Goal: Task Accomplishment & Management: Use online tool/utility

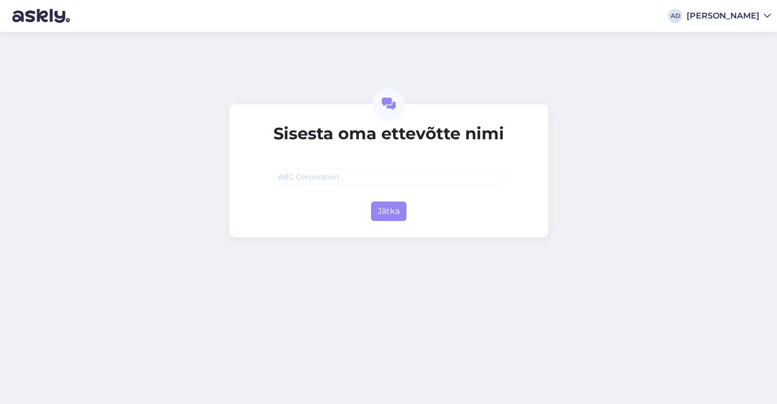
click at [98, 237] on div "Sisesta oma ettevõtte nimi Jätka" at bounding box center [388, 218] width 777 height 372
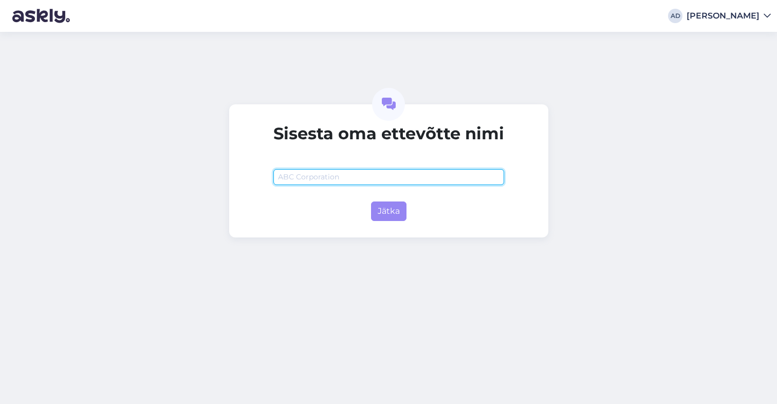
click at [298, 174] on input "text" at bounding box center [388, 177] width 231 height 16
type input "Ballzy"
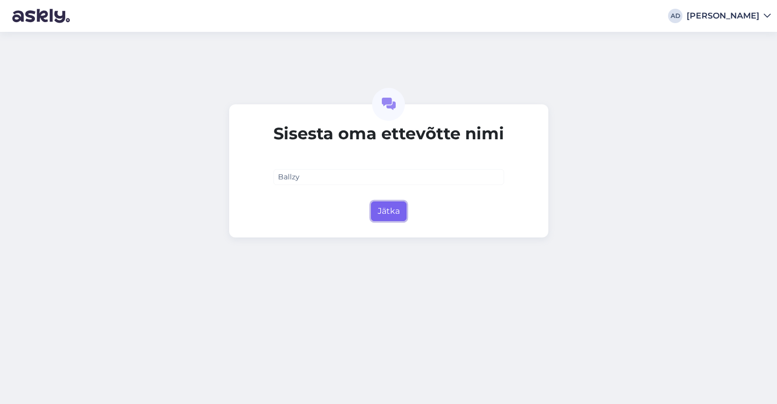
click at [374, 205] on button "Jätka" at bounding box center [388, 211] width 35 height 20
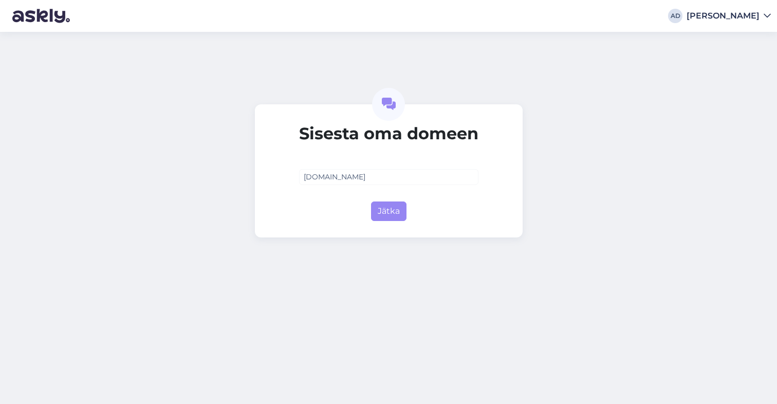
type input "ballzy.eu"
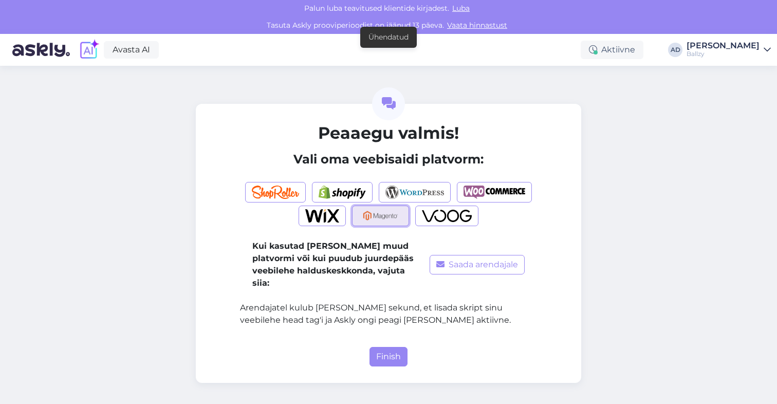
click at [397, 215] on img "button" at bounding box center [381, 215] width 44 height 13
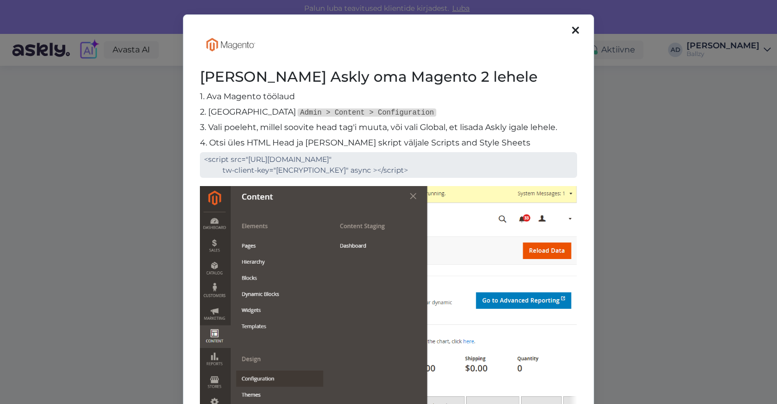
click at [574, 33] on icon at bounding box center [575, 30] width 7 height 11
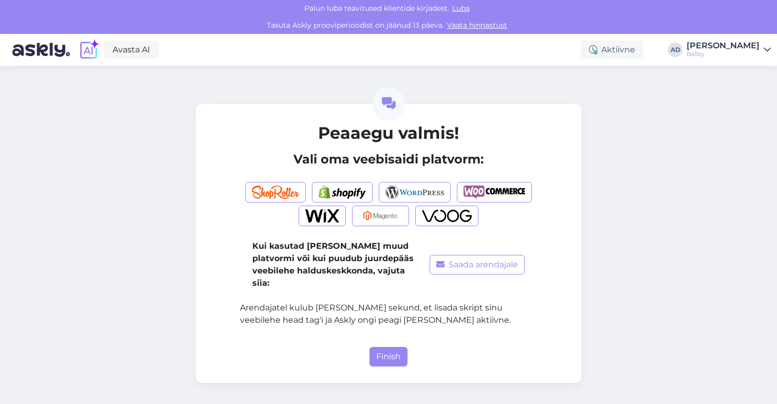
click at [145, 181] on div "Peaaegu valmis! Vali oma veebisaidi platvorm: Kui kasutad mõnda muud platvormi …" at bounding box center [388, 235] width 777 height 338
click at [382, 347] on button "Finish" at bounding box center [388, 357] width 38 height 20
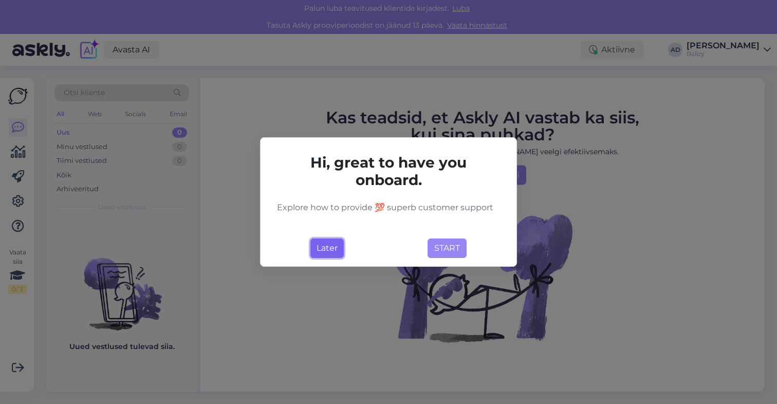
click at [328, 245] on button "Later" at bounding box center [326, 248] width 33 height 20
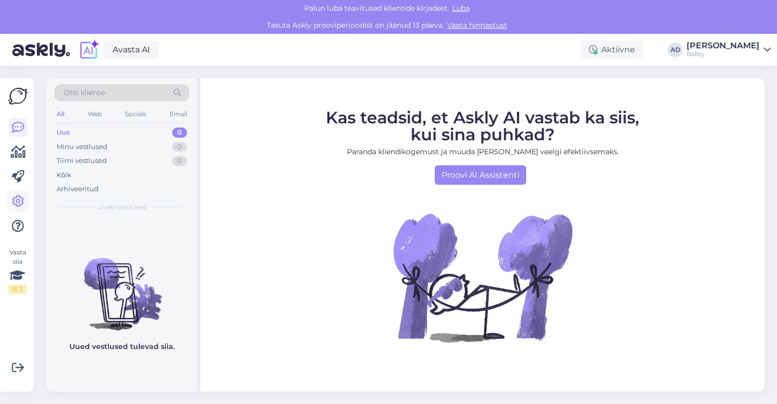
click at [16, 206] on icon at bounding box center [18, 201] width 12 height 12
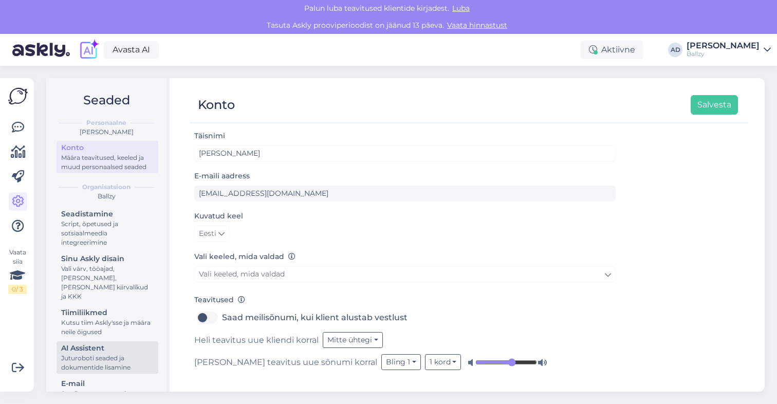
click at [106, 359] on div "Juturoboti seaded ja dokumentide lisamine" at bounding box center [107, 363] width 92 height 18
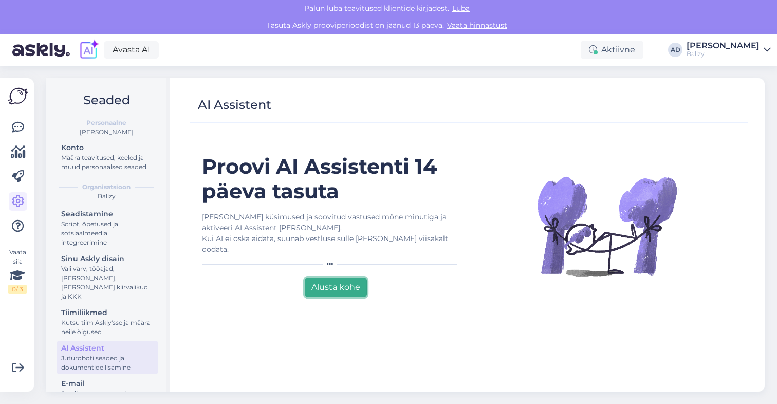
click at [348, 277] on button "Alusta kohe" at bounding box center [336, 287] width 62 height 20
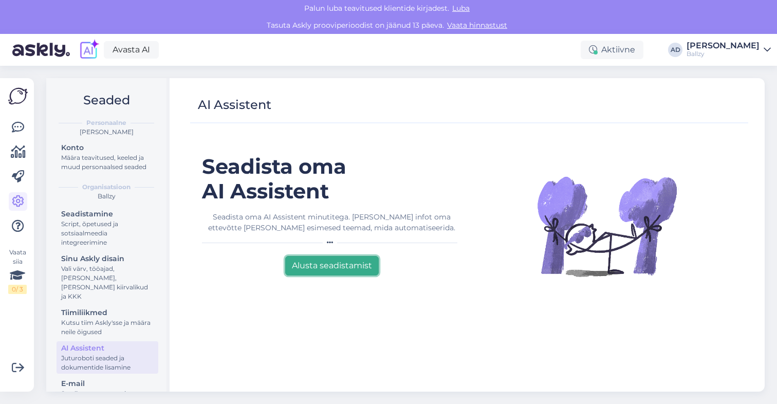
click at [317, 269] on button "Alusta seadistamist" at bounding box center [332, 266] width 94 height 20
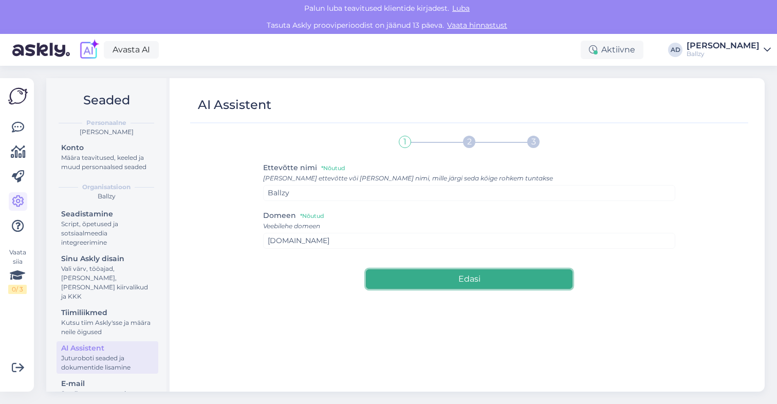
click at [451, 280] on button "Edasi" at bounding box center [469, 279] width 206 height 20
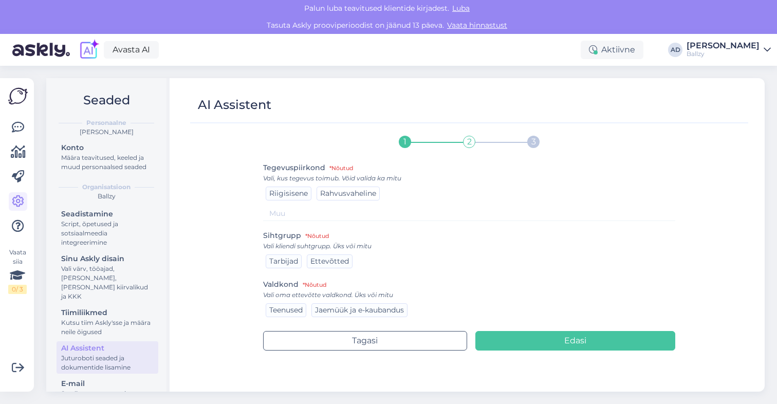
click at [354, 196] on span "Rahvusvaheline" at bounding box center [348, 193] width 56 height 9
click at [296, 259] on span "Tarbijad" at bounding box center [283, 260] width 29 height 9
click at [389, 308] on span "Jaemüük ja e-kaubandus" at bounding box center [359, 309] width 89 height 9
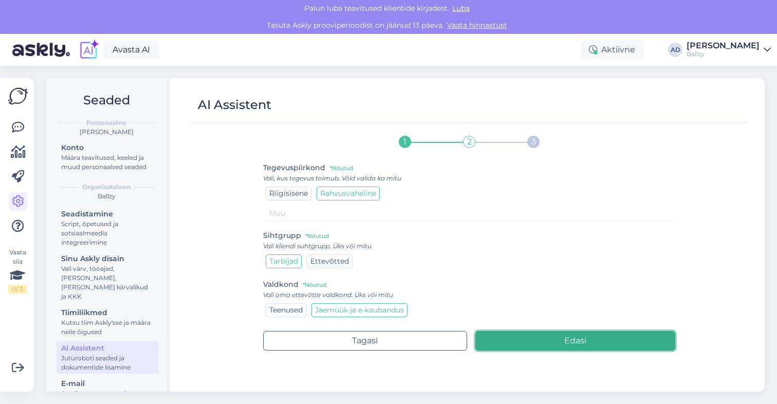
click at [620, 348] on button "Edasi" at bounding box center [575, 341] width 200 height 20
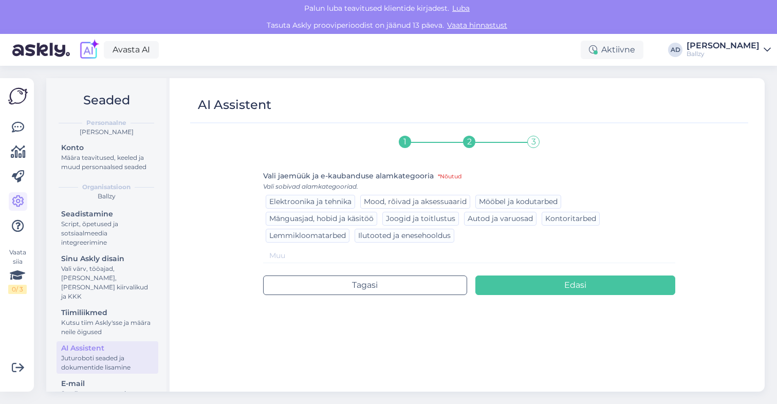
click at [442, 206] on span "Mood, rõivad ja aksessuaarid" at bounding box center [415, 201] width 103 height 9
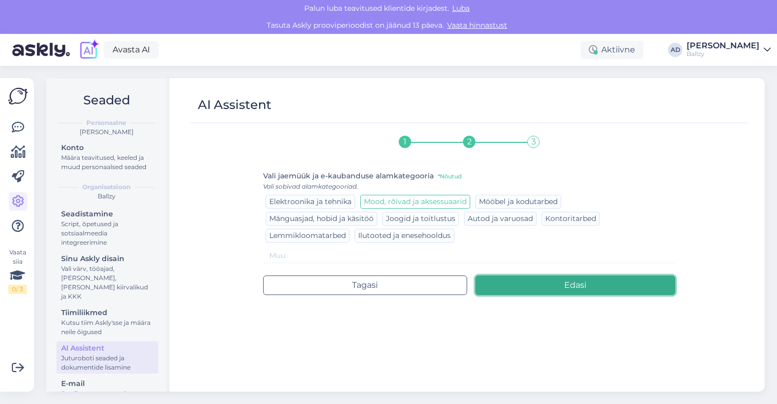
click at [634, 286] on button "Edasi" at bounding box center [575, 285] width 200 height 20
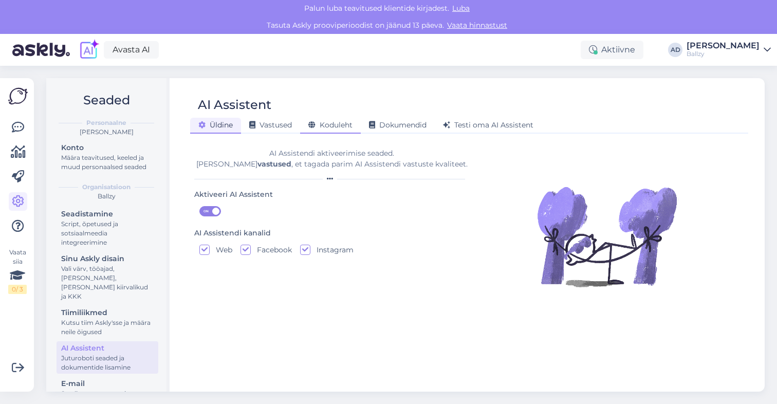
click at [343, 121] on span "Koduleht" at bounding box center [330, 124] width 44 height 9
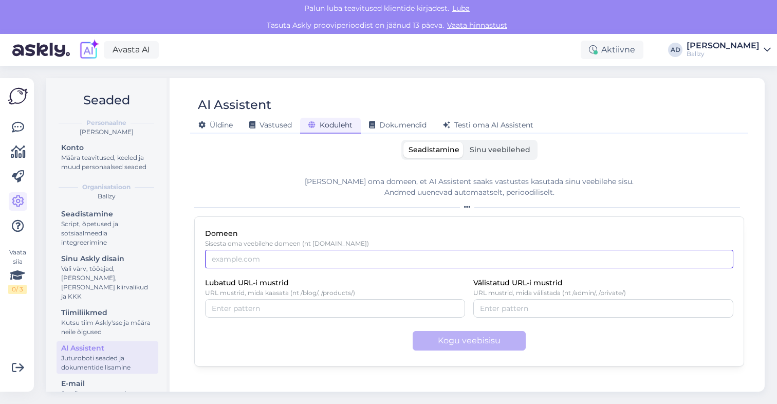
click at [281, 260] on input "Domeen" at bounding box center [469, 259] width 528 height 18
click at [233, 343] on div "Kogu veebisisu" at bounding box center [469, 341] width 528 height 20
click at [299, 338] on div "Kogu veebisisu" at bounding box center [469, 341] width 528 height 20
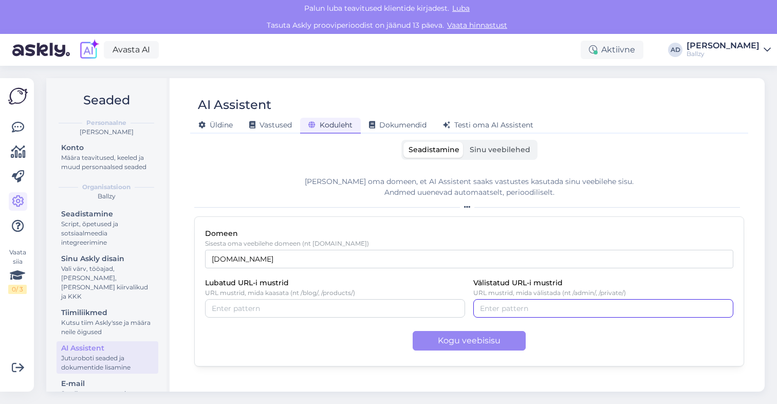
click at [532, 305] on input "Välistatud URL-i mustrid" at bounding box center [603, 308] width 247 height 11
click at [288, 304] on input "Lubatud URL-i mustrid" at bounding box center [335, 308] width 247 height 11
click at [281, 262] on input "www.ballzy.eu" at bounding box center [469, 259] width 528 height 18
paste input "https://ballzy.eu/et"
type input "https://ballzy.eu/et"
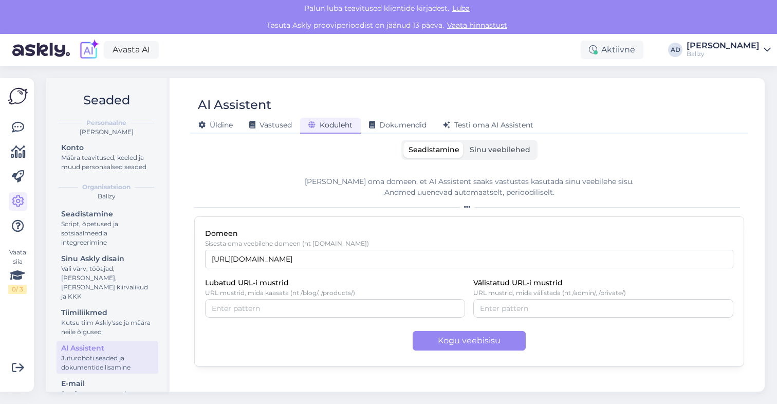
click at [315, 221] on div "Domeen Sisesta oma veebilehe domeen (nt example.com) https://ballzy.eu/et Lubat…" at bounding box center [469, 291] width 550 height 150
click at [325, 307] on input "Lubatud URL-i mustrid" at bounding box center [335, 308] width 247 height 11
paste input "/"
click at [253, 306] on button "button" at bounding box center [254, 308] width 12 height 11
type input "/men"
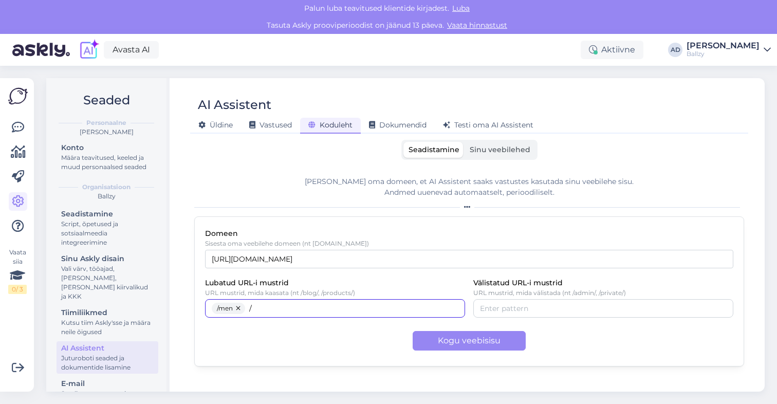
type input "/"
type input "w"
type input "/women"
type input "/kids"
click at [587, 368] on div "Lisa oma domeen, et AI Assistent saaks vastustes kasutada sinu veebilehe sisu. …" at bounding box center [469, 275] width 550 height 214
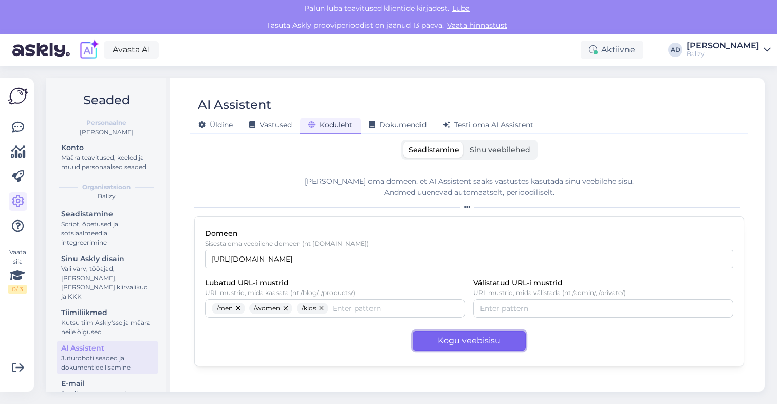
click at [469, 347] on button "Kogu veebisisu" at bounding box center [469, 341] width 113 height 20
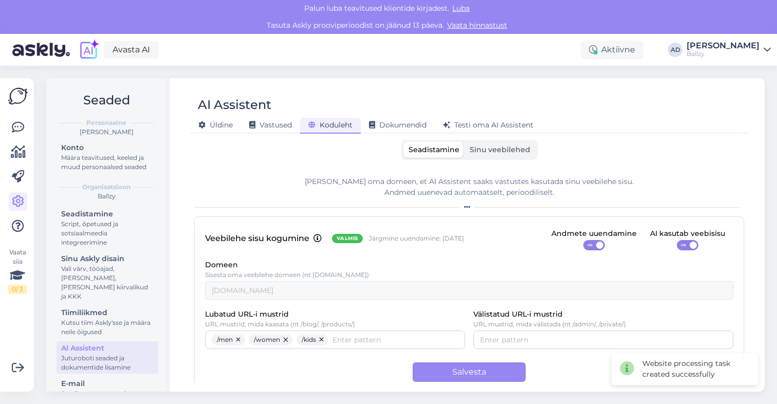
scroll to position [15, 0]
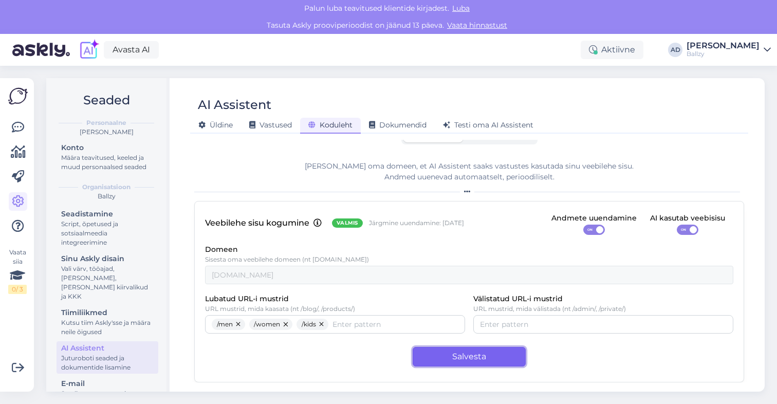
click at [474, 356] on button "Salvesta" at bounding box center [469, 357] width 113 height 20
click at [274, 118] on div "Vastused" at bounding box center [270, 126] width 59 height 16
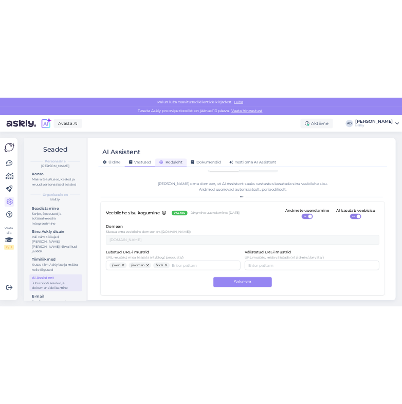
scroll to position [0, 0]
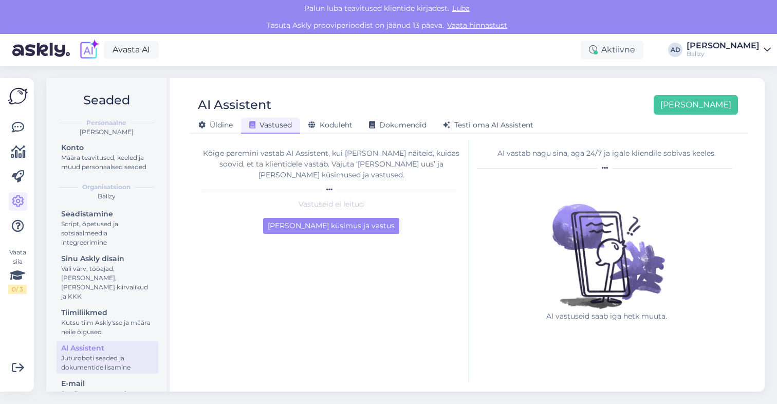
click at [335, 233] on div "Kõige paremini vastab AI Assistent, kui lisad talle näiteid, kuidas soovid, et …" at bounding box center [331, 261] width 275 height 243
click at [367, 218] on button "Lisa esimene küsimus ja vastus" at bounding box center [331, 226] width 136 height 16
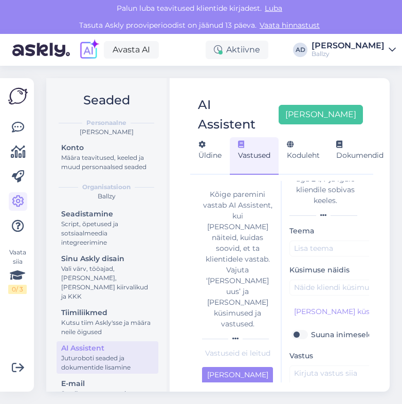
scroll to position [31, 0]
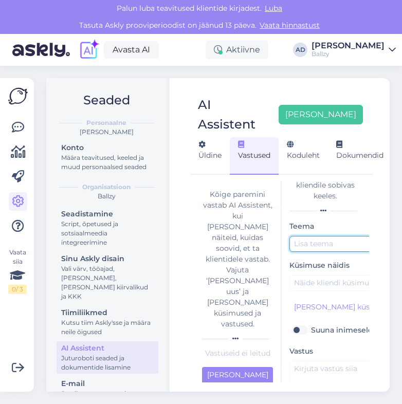
click at [309, 236] on input "text" at bounding box center [397, 244] width 216 height 16
paste input "Pakiga seotud küsimused."
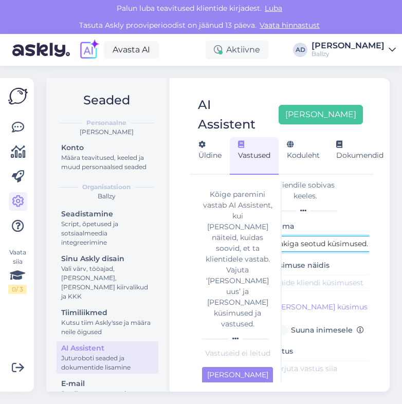
type input "Pakiga seotud küsimused."
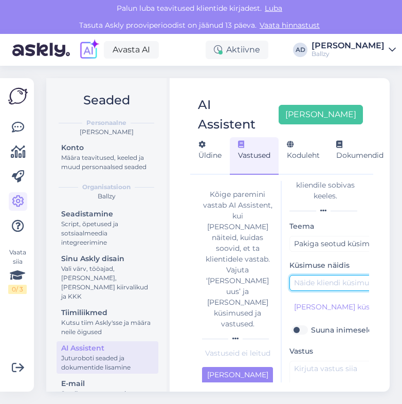
click at [314, 275] on input "text" at bounding box center [397, 283] width 216 height 16
paste input "Kus mu pakk on?"
type input "Kus mu pakk on?"
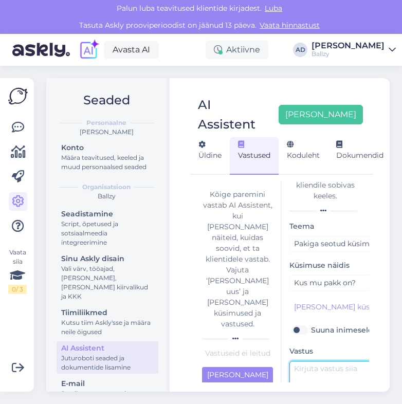
click at [319, 361] on textarea at bounding box center [397, 385] width 216 height 48
paste textarea "Pakke saadame välja 2-7 tööpäeva, saate trackingu emailile kui kuller on paki l…"
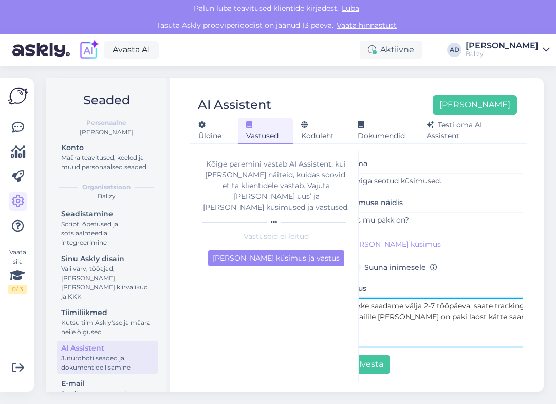
scroll to position [42, 0]
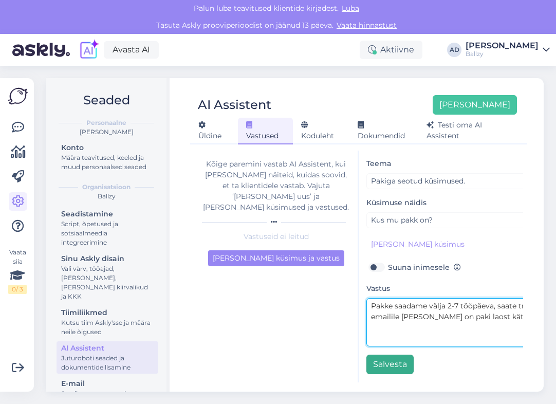
type textarea "Pakke saadame välja 2-7 tööpäeva, saate trackingu emailile kui kuller on paki l…"
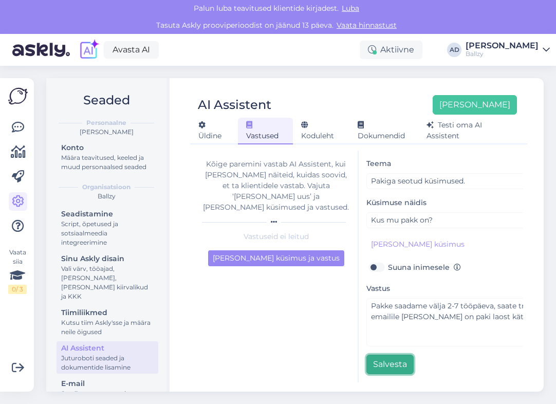
click at [401, 368] on button "Salvesta" at bounding box center [389, 365] width 47 height 20
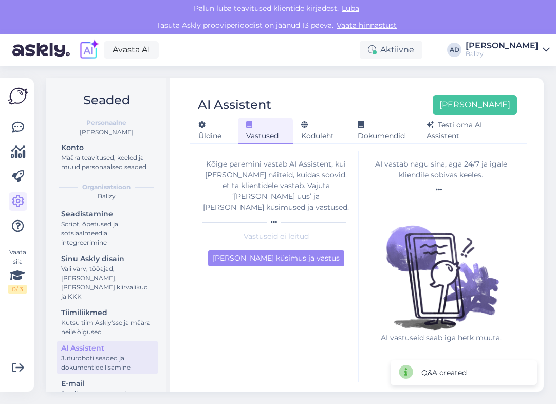
scroll to position [0, 0]
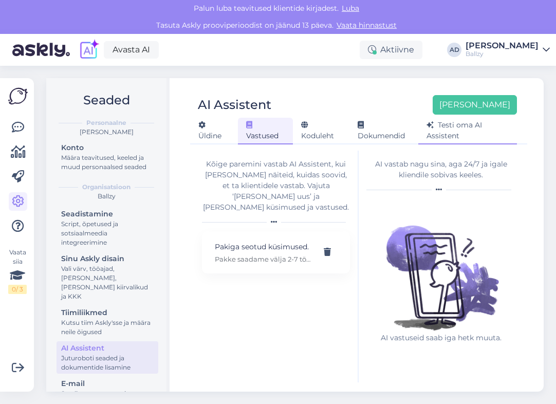
click at [493, 118] on div "Testi oma AI Assistent" at bounding box center [467, 131] width 99 height 27
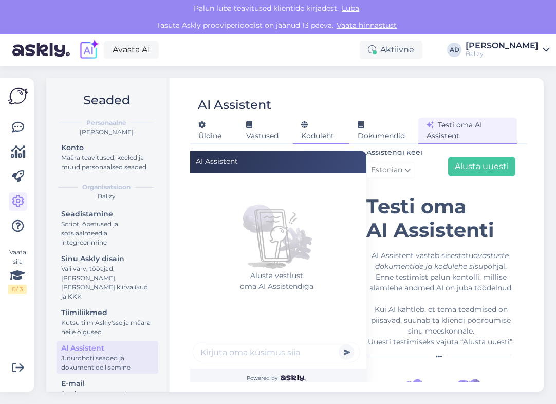
click at [311, 129] on span "Koduleht" at bounding box center [317, 130] width 33 height 20
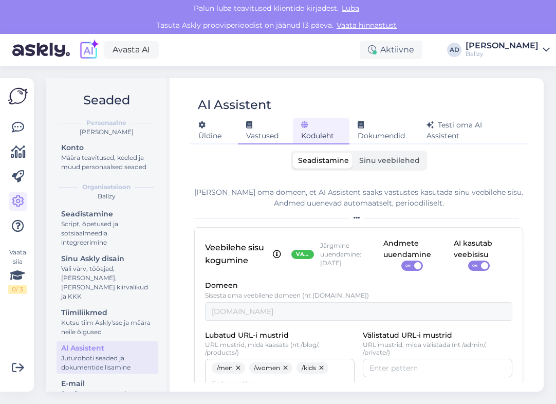
click at [252, 129] on span "Vastused" at bounding box center [262, 130] width 32 height 20
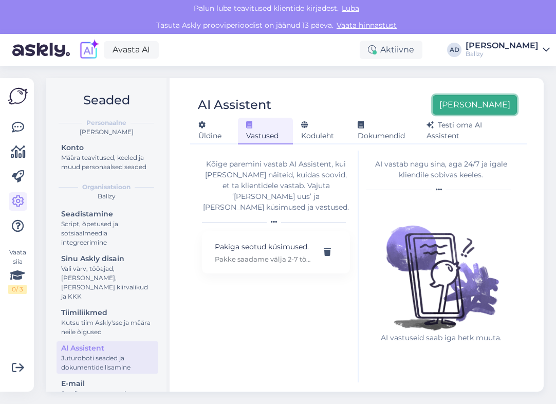
click at [489, 104] on button "Lisa uus" at bounding box center [475, 105] width 84 height 20
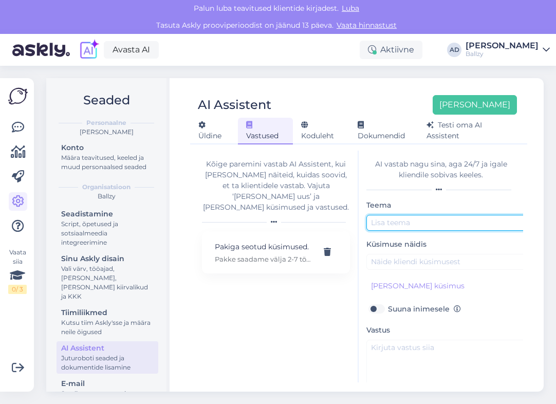
click at [425, 225] on input "text" at bounding box center [474, 223] width 216 height 16
paste input "Pakiga seotud küsimused."
type input "Pakiga seotud küsimused."
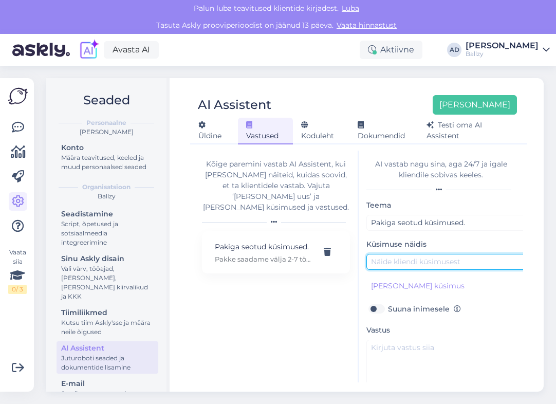
click at [418, 263] on input "text" at bounding box center [474, 262] width 216 height 16
paste input "Tahan trackingut?"
type input "Tahan trackingut?"
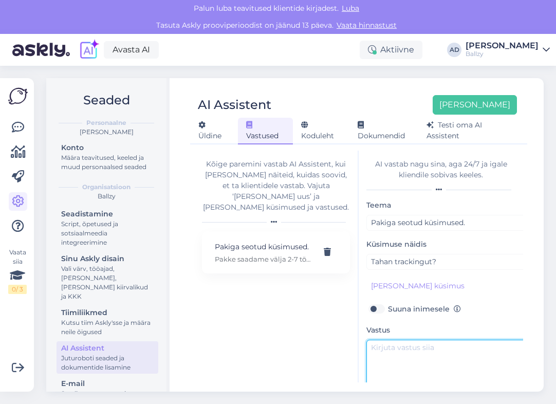
click at [430, 358] on textarea at bounding box center [474, 364] width 216 height 48
paste textarea "Pakke saadame välja 2-7 tööpäeva, saate trackingu emailile kui kuller on paki l…"
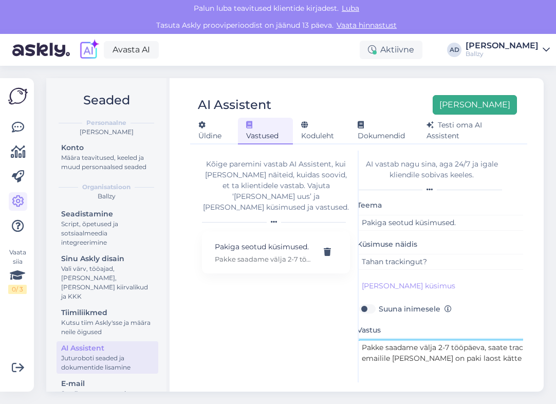
type textarea "Pakke saadame välja 2-7 tööpäeva, saate trackingu emailile kui kuller on paki l…"
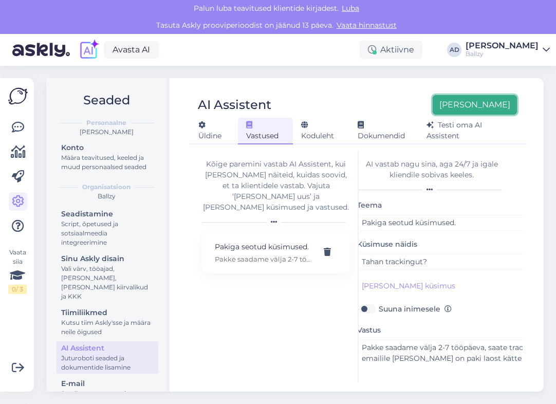
click at [501, 95] on button "Lisa uus" at bounding box center [475, 105] width 84 height 20
click at [502, 107] on button "Lisa uus" at bounding box center [475, 105] width 84 height 20
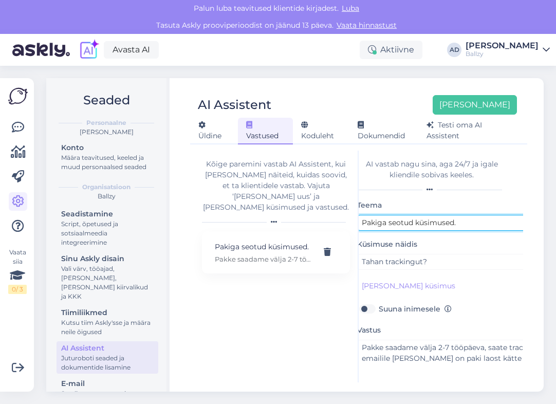
click at [476, 227] on input "Pakiga seotud küsimused." at bounding box center [465, 223] width 216 height 16
type input "Pakiga seotud küsimused 2"
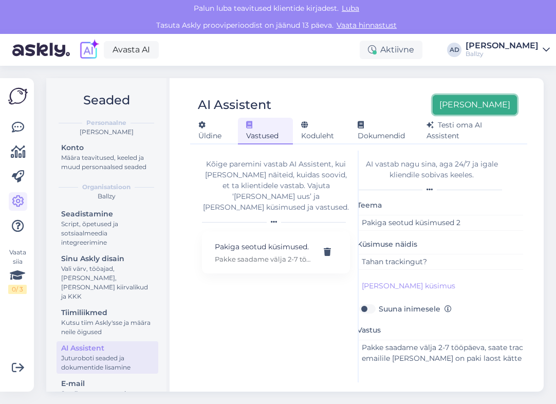
click at [498, 110] on button "Lisa uus" at bounding box center [475, 105] width 84 height 20
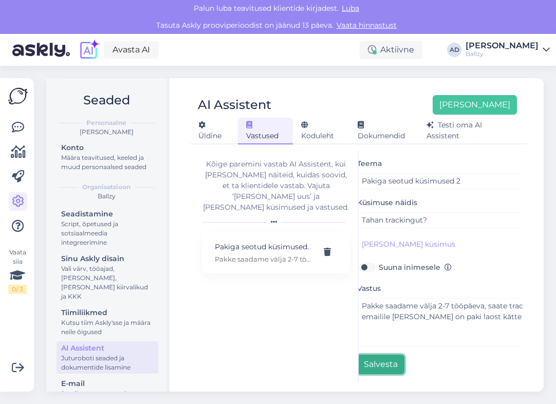
click at [387, 372] on button "Salvesta" at bounding box center [380, 365] width 47 height 20
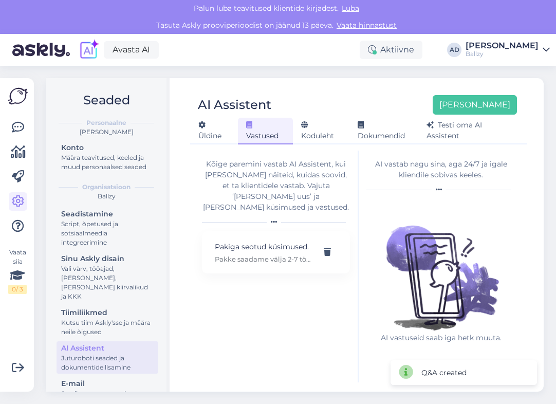
scroll to position [0, 0]
click at [269, 344] on div "Kõige paremini vastab AI Assistent, kui lisad talle näiteid, kuidas soovid, et …" at bounding box center [276, 267] width 164 height 232
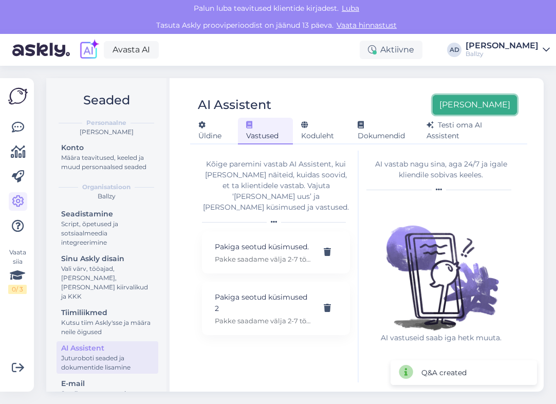
click at [497, 103] on button "Lisa uus" at bounding box center [475, 105] width 84 height 20
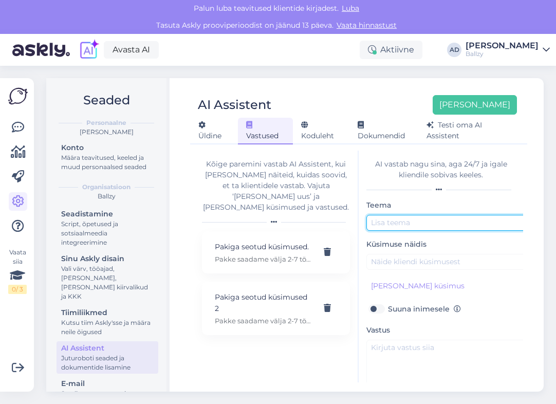
click at [396, 220] on input "text" at bounding box center [474, 223] width 216 height 16
paste input "Defektsed jalatsid."
type input "Defektsed jalatsid."
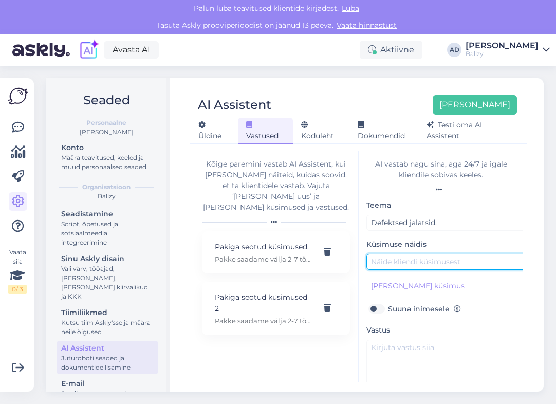
click at [397, 265] on input "text" at bounding box center [474, 262] width 216 height 16
paste input "Tere, mu jalatsitel on defekte märgata, mida peaksin edasi tegema?"
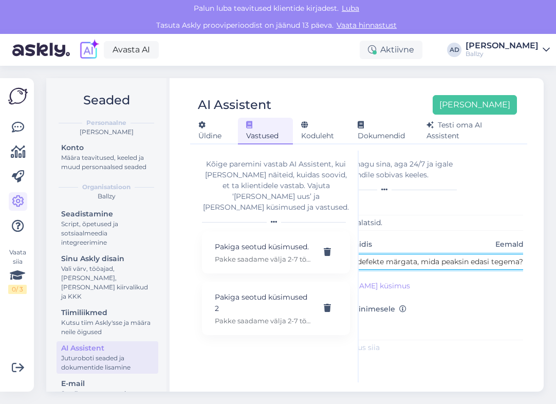
type input "Tere, mu jalatsitel on defekte märgata, mida peaksin edasi tegema?"
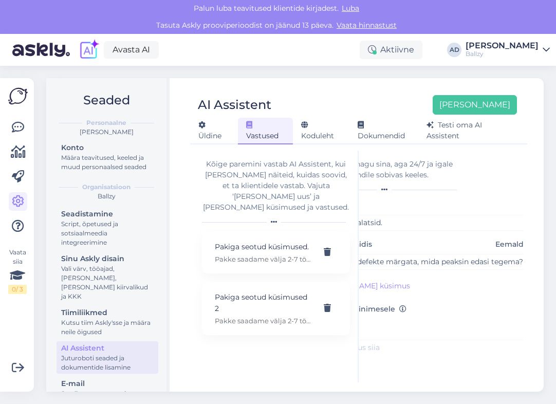
scroll to position [0, 0]
click at [382, 357] on textarea "To enrich screen reader interactions, please activate Accessibility in Grammarl…" at bounding box center [420, 364] width 216 height 48
paste textarea "Palun saatke jalatsitest ja eraldi defektist pilt ja muu informatsioon kliendit…"
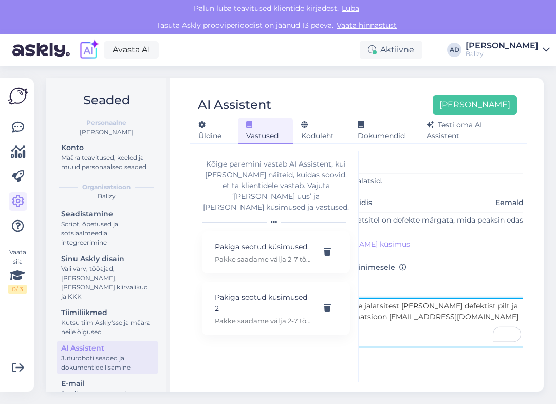
scroll to position [42, 0]
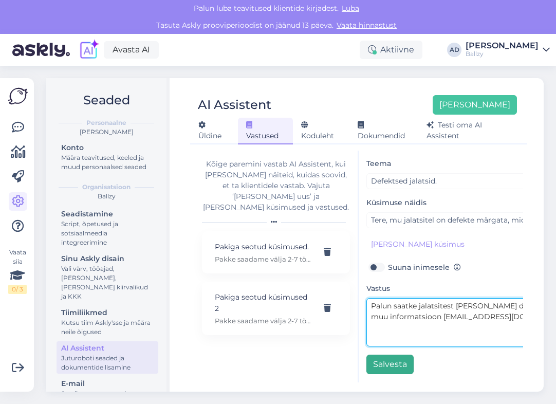
type textarea "Palun saatke jalatsitest ja eraldi defektist pilt ja muu informatsioon kliendit…"
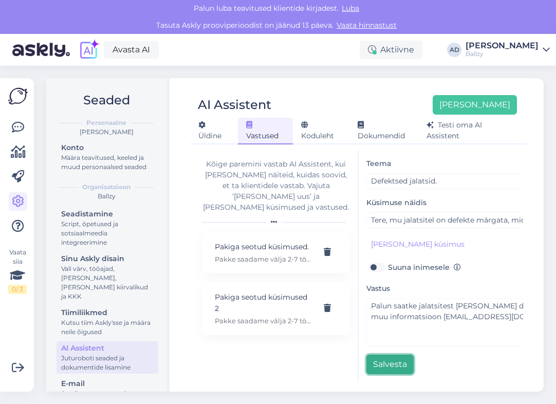
click at [406, 367] on button "Salvesta" at bounding box center [389, 365] width 47 height 20
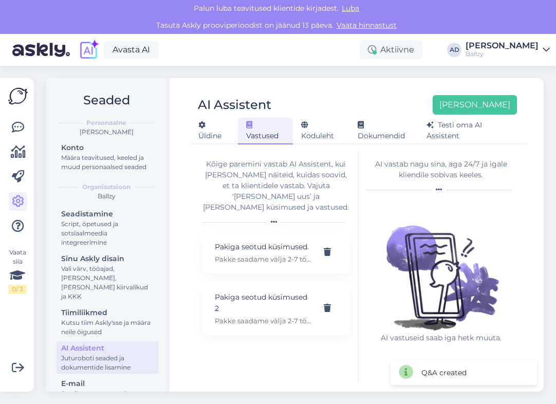
scroll to position [0, 0]
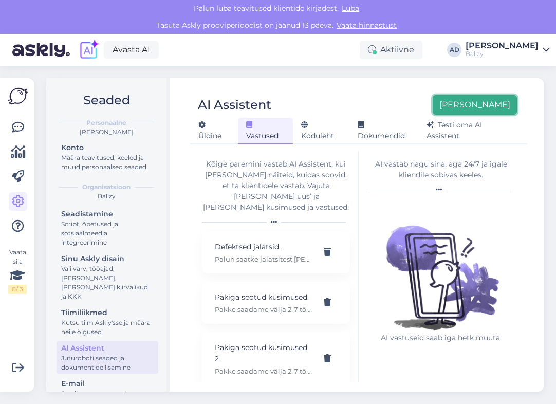
click at [496, 101] on button "Lisa uus" at bounding box center [475, 105] width 84 height 20
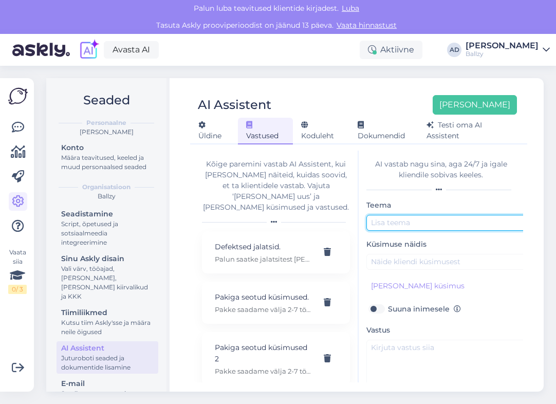
click at [422, 223] on input "text" at bounding box center [474, 223] width 216 height 16
type input "Tagastus"
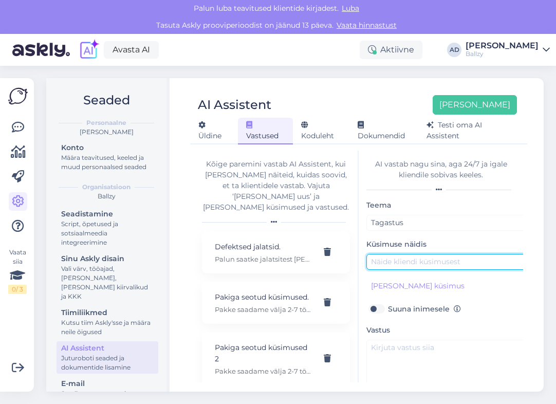
click at [428, 262] on input "text" at bounding box center [474, 262] width 216 height 16
paste input "Kuidas pakki tagastada?"
type input "Kuidas pakki tagastada?"
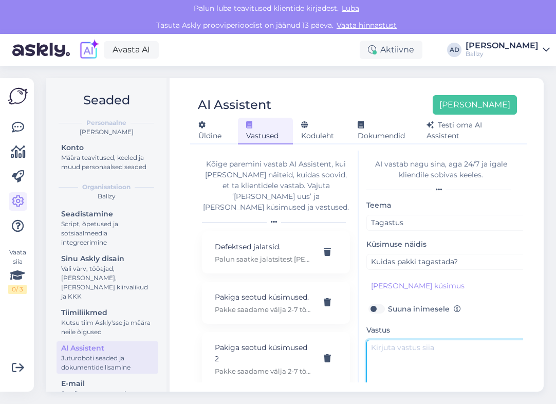
click at [414, 365] on textarea at bounding box center [474, 364] width 216 height 48
paste textarea "Saadan paki tagastamise kohta lingi meie veebilehelt, igale rahvusele oma lingi."
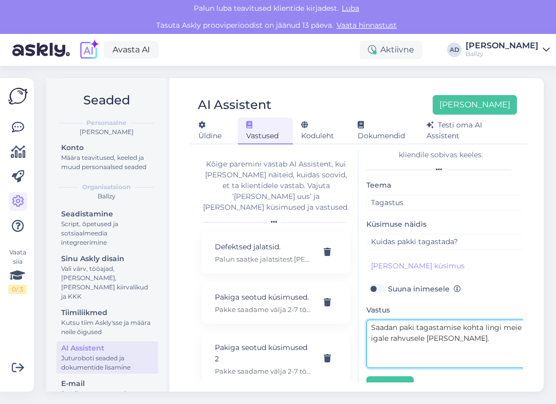
scroll to position [20, 0]
type textarea "Saadan paki tagastamise kohta lingi meie veebilehelt, igale rahvusele oma lingi."
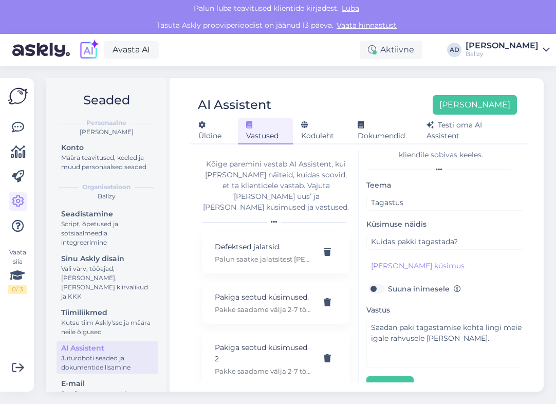
click at [388, 286] on label "Suuna inimesele" at bounding box center [424, 288] width 73 height 13
click at [375, 286] on input "Suuna inimesele" at bounding box center [376, 288] width 20 height 13
checkbox input "true"
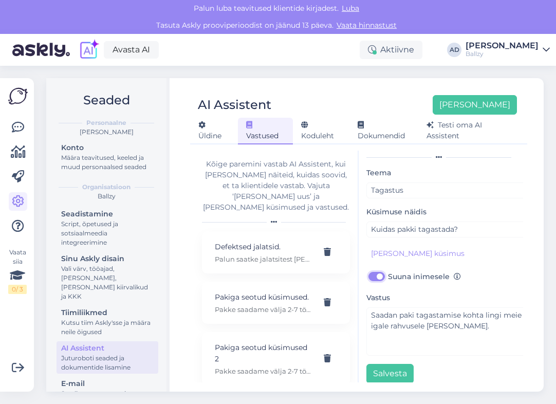
scroll to position [42, 0]
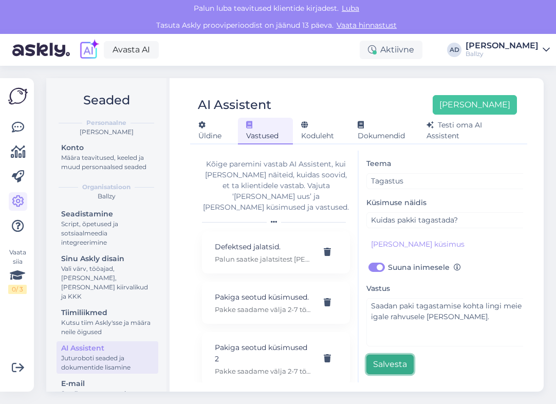
click at [399, 363] on button "Salvesta" at bounding box center [389, 365] width 47 height 20
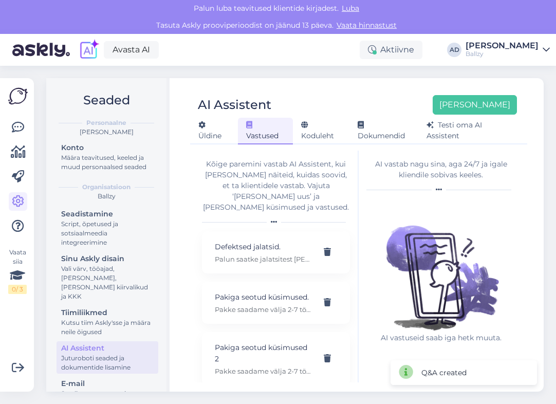
scroll to position [0, 0]
click at [483, 103] on button "Lisa uus" at bounding box center [475, 105] width 84 height 20
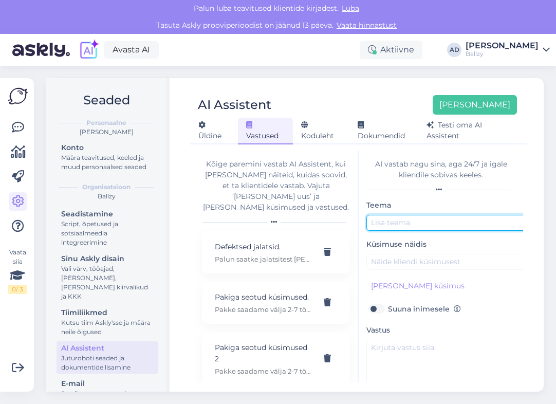
click at [440, 219] on input "text" at bounding box center [474, 223] width 216 height 16
paste input "Ebaõnnestunud tellimus."
type input "Ebaõnnestunud tellimus."
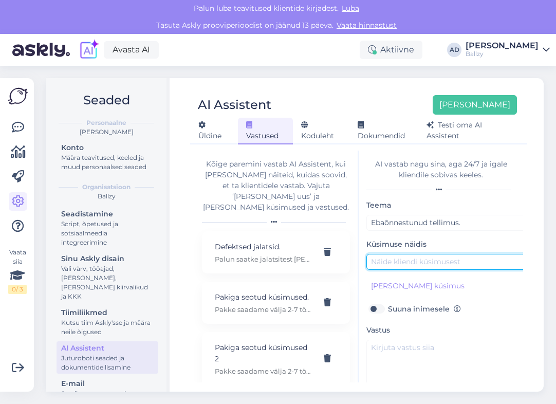
click at [423, 265] on input "text" at bounding box center [474, 262] width 216 height 16
paste input "Ebaõnnestunud tellimus."
click at [440, 265] on input "Ebaõnnestunud tellimus." at bounding box center [474, 262] width 216 height 16
paste input "Tegin tellimuse- aga makse ei läinud läbi, kas saaksite mulle saata arve või ku…"
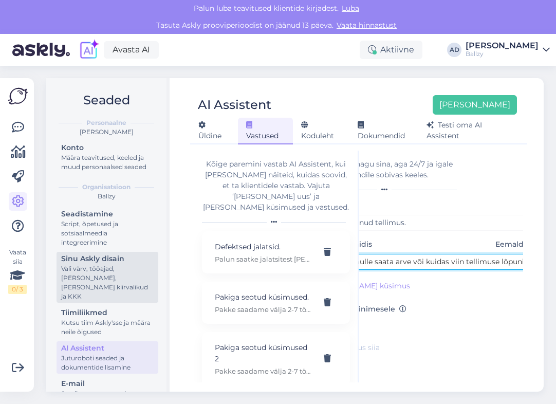
scroll to position [0, 163]
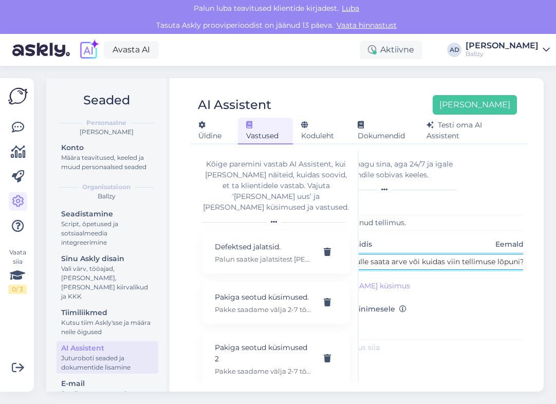
type input "Tegin tellimuse- aga makse ei läinud läbi, kas saaksite mulle saata arve või ku…"
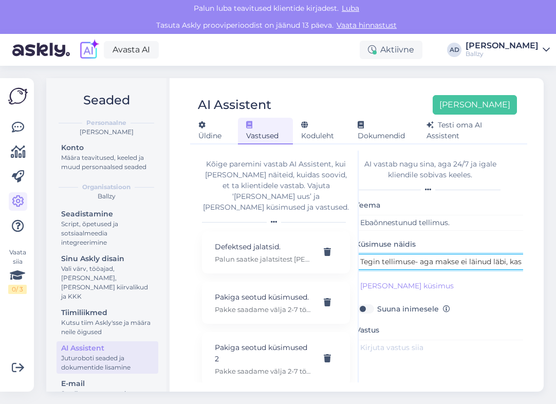
scroll to position [0, 0]
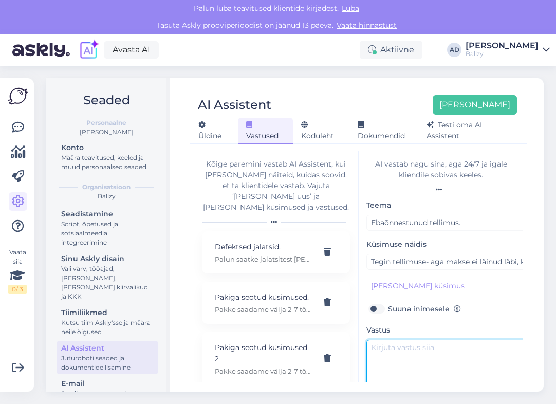
click at [409, 355] on textarea at bounding box center [474, 364] width 216 height 48
paste textarea "Kahjuks meil arvega tasuda ei saa, peaksite tellimuse tegema algusest peale."
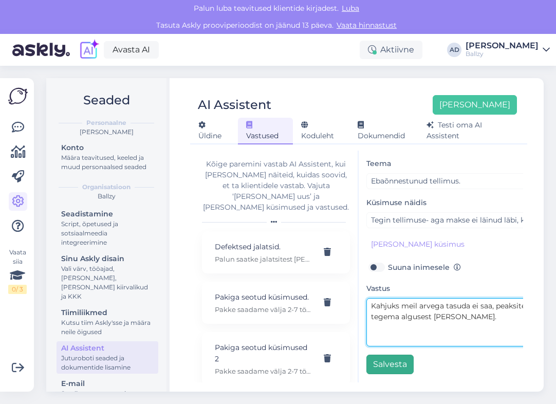
type textarea "Kahjuks meil arvega tasuda ei saa, peaksite tellimuse tegema algusest peale."
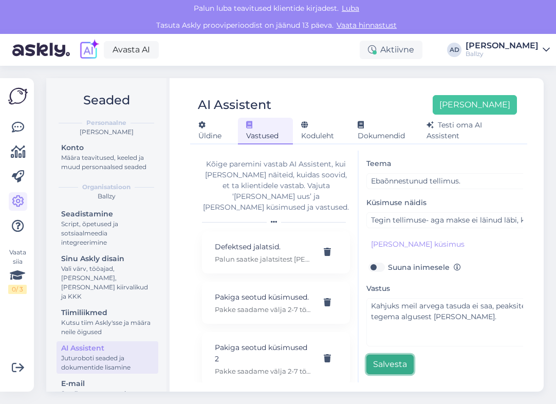
click at [397, 369] on button "Salvesta" at bounding box center [389, 365] width 47 height 20
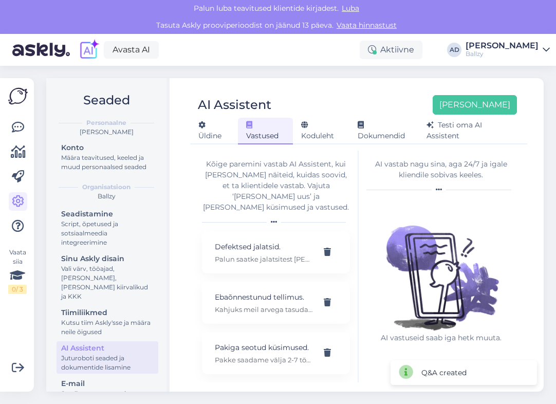
scroll to position [0, 0]
click at [494, 103] on button "Lisa uus" at bounding box center [475, 105] width 84 height 20
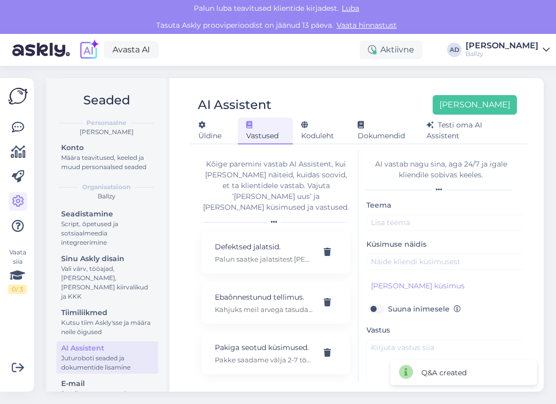
click at [399, 232] on div "Teema Küsimuse näidis Eemalda Lisa kliendi küsimus Suuna inimesele Vastus Salve…" at bounding box center [474, 307] width 216 height 217
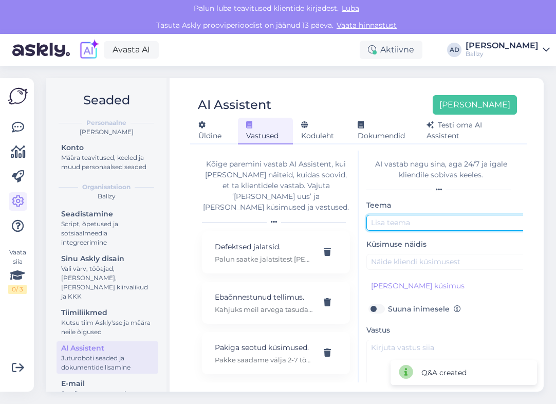
click at [410, 224] on input "text" at bounding box center [474, 223] width 216 height 16
type input "Tellimuse tühistamine"
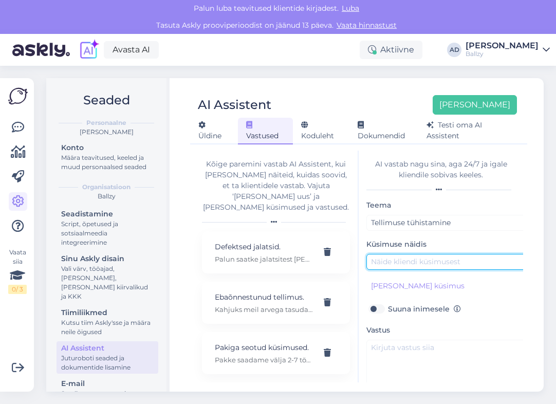
click at [390, 257] on input "text" at bounding box center [474, 262] width 216 height 16
paste input "Soovisin oma tellimust tühistada- sain kirja, et tellimus on pakitud ja kulleri…"
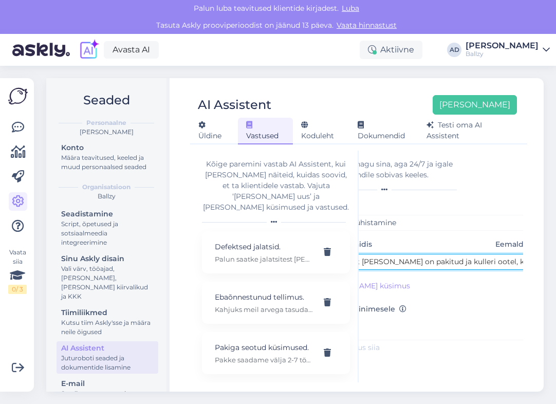
type input "Soovisin oma tellimust tühistada- sain kirja, et tellimus on pakitud ja kulleri…"
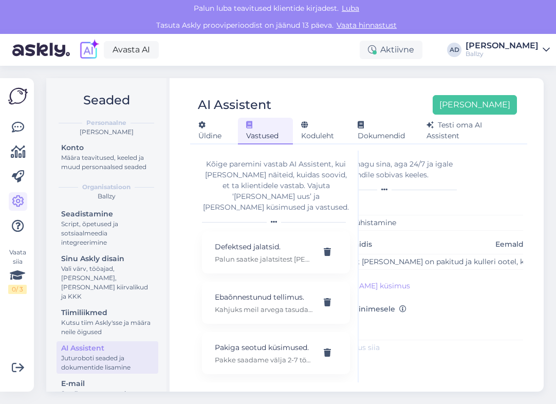
scroll to position [0, 0]
click at [461, 354] on textarea at bounding box center [420, 364] width 216 height 48
paste textarea "Kahjuks ei, saate tellimuse pakiautomaadist meile tagastada ja teeme tagasimaks…"
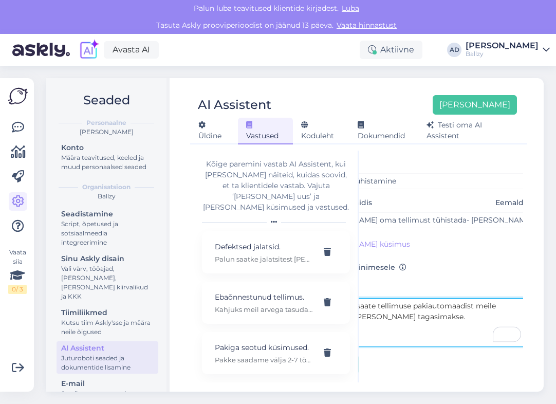
scroll to position [42, 0]
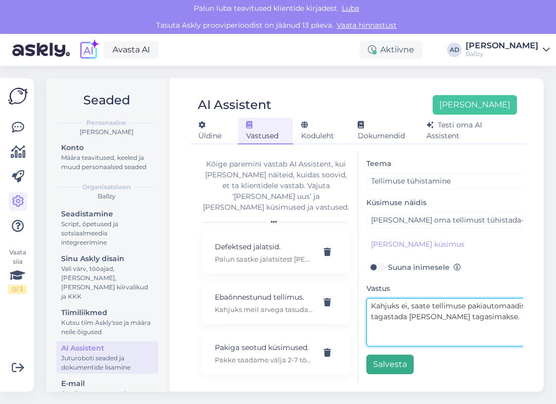
type textarea "Kahjuks ei, saate tellimuse pakiautomaadist meile tagastada ja teeme tagasimaks…"
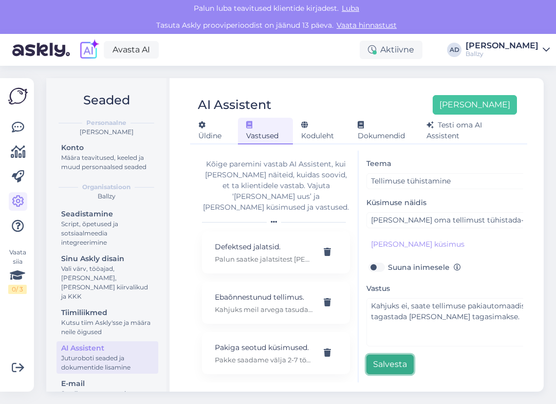
click at [395, 364] on button "Salvesta" at bounding box center [389, 365] width 47 height 20
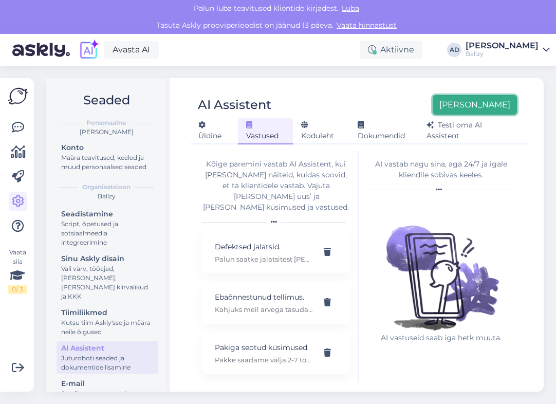
click at [492, 109] on button "Lisa uus" at bounding box center [475, 105] width 84 height 20
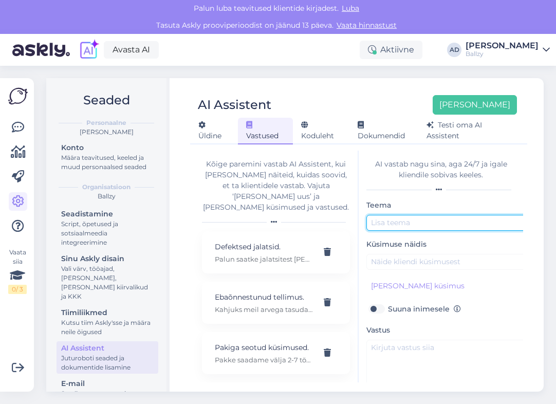
click at [449, 224] on input "text" at bounding box center [474, 223] width 216 height 16
type input "Sooduskood"
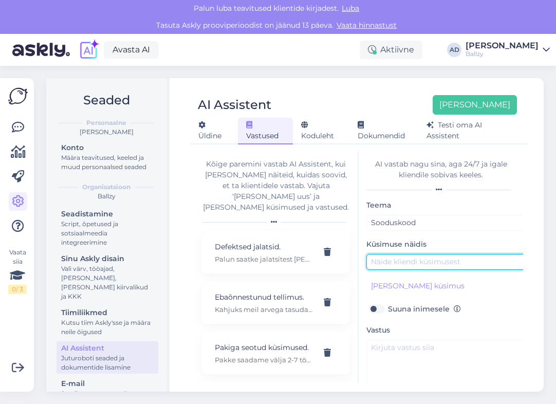
click at [422, 260] on input "text" at bounding box center [474, 262] width 216 height 16
paste input "Kas sooduskoodi on?"
type input "Kas sooduskoodi on?"
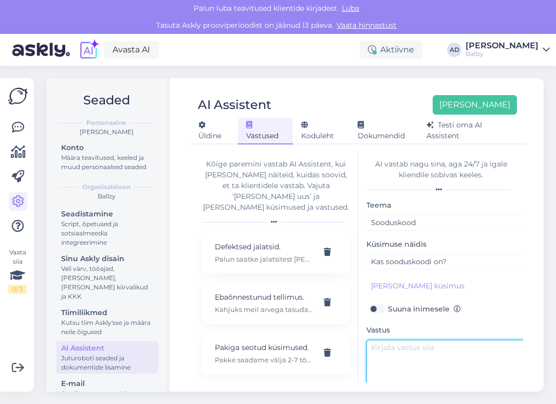
click at [418, 370] on textarea "To enrich screen reader interactions, please activate Accessibility in Grammarl…" at bounding box center [474, 364] width 216 height 48
paste textarea "Kui registreerite end kasutajaks ja liitute uudiskirjaga, siis tuleb teile emai…"
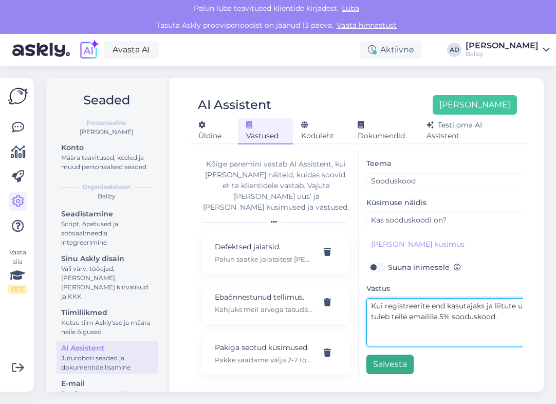
type textarea "Kui registreerite end kasutajaks ja liitute uudiskirjaga, siis tuleb teile emai…"
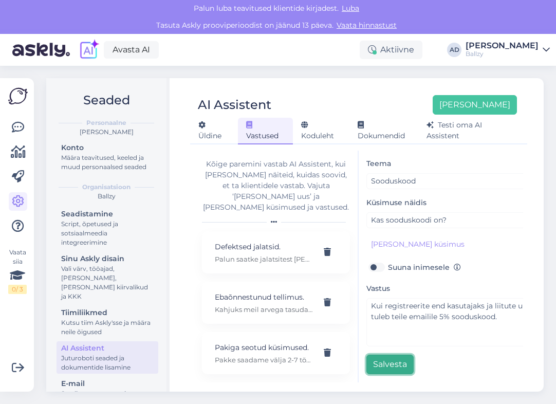
click at [395, 368] on button "Salvesta" at bounding box center [389, 365] width 47 height 20
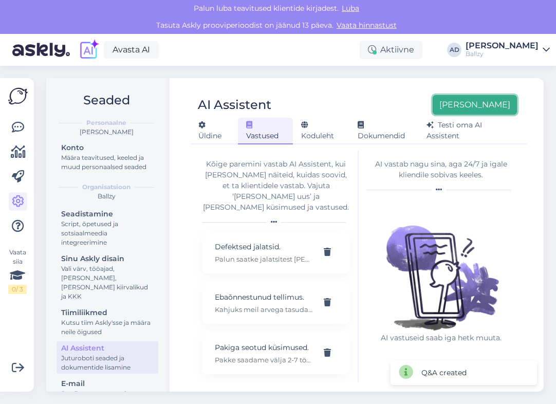
click at [494, 107] on button "Lisa uus" at bounding box center [475, 105] width 84 height 20
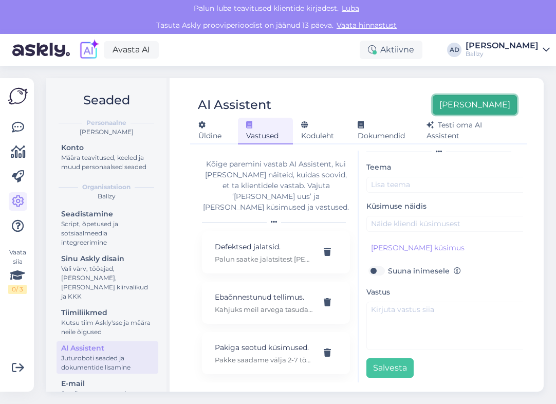
scroll to position [42, 0]
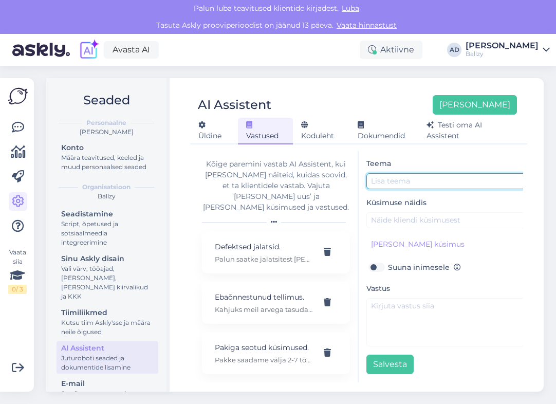
click at [449, 181] on input "text" at bounding box center [474, 181] width 216 height 16
type input "Järelmaks"
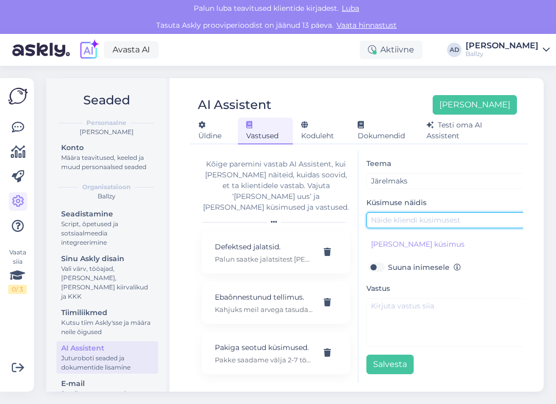
click at [442, 221] on input "text" at bounding box center [474, 220] width 216 height 16
paste input "Kas järelmaksuga saab tasuda?"
type input "Kas järelmaksuga saab tasuda?"
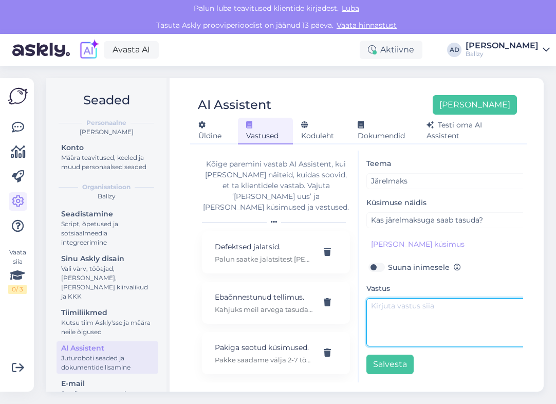
click at [432, 320] on textarea "To enrich screen reader interactions, please activate Accessibility in Grammarl…" at bounding box center [474, 322] width 216 height 48
paste textarea "Jah- selleks on meil esto järelmaksu lepingud – 3s osas ja maksa hiljem."
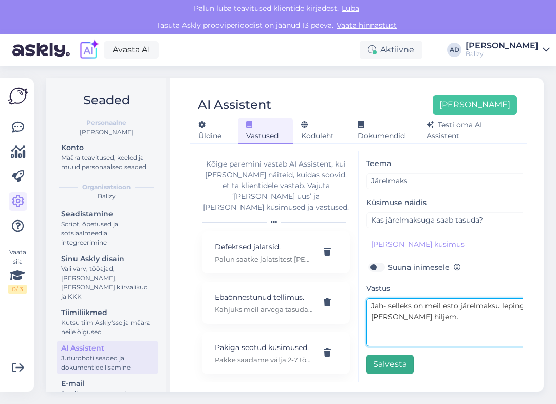
type textarea "Jah- selleks on meil esto järelmaksu lepingud – 3s osas ja maksa hiljem."
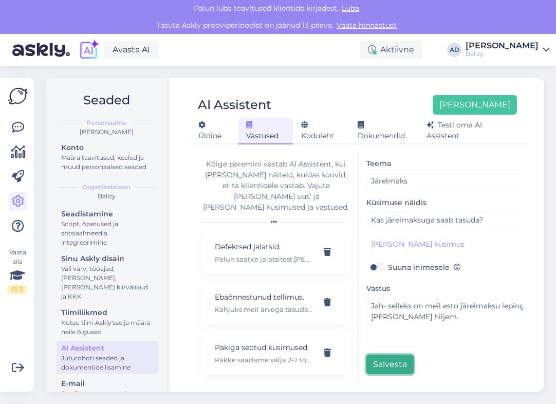
click at [394, 363] on button "Salvesta" at bounding box center [389, 365] width 47 height 20
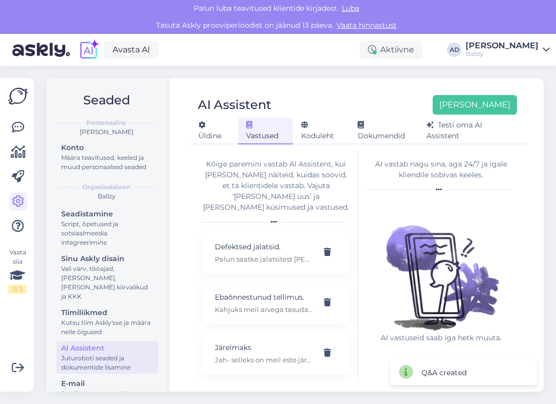
scroll to position [0, 0]
click at [495, 107] on button "Lisa uus" at bounding box center [475, 105] width 84 height 20
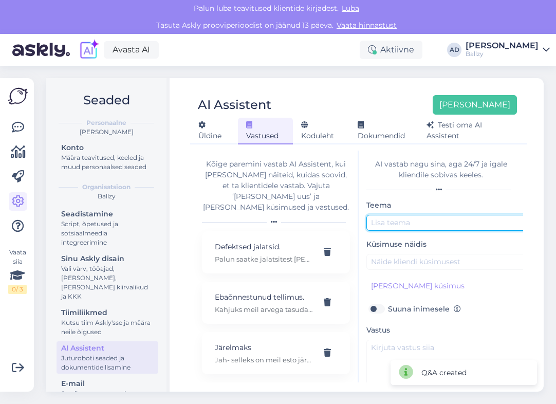
click at [448, 215] on input "text" at bounding box center [474, 223] width 216 height 16
paste input "Soovin vahetada"
type input "Soovin vahetada"
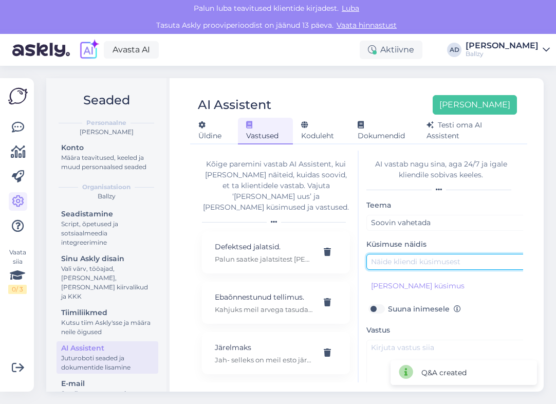
click at [435, 269] on input "text" at bounding box center [474, 262] width 216 height 16
paste input "Soovin vahetada"
type input "Soovin vahetada"
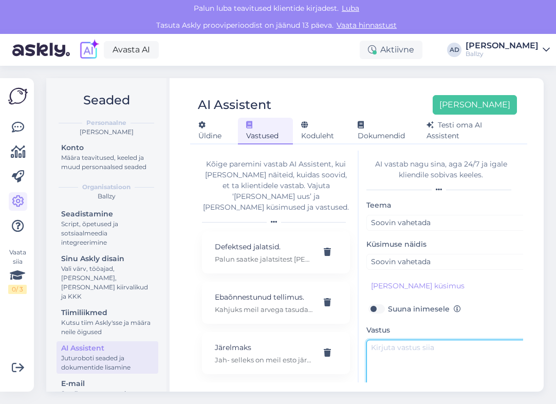
click at [476, 351] on textarea "To enrich screen reader interactions, please activate Accessibility in Grammarl…" at bounding box center [474, 364] width 216 height 48
paste textarea "Kahjuks me veebipoes vahetusi ei tee, saate tagastada, teeme tagasimakse ja saa…"
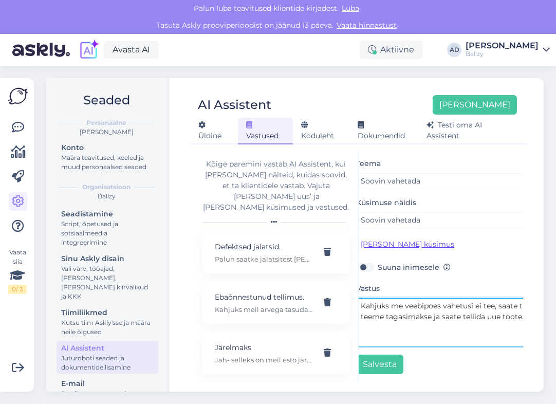
scroll to position [42, 0]
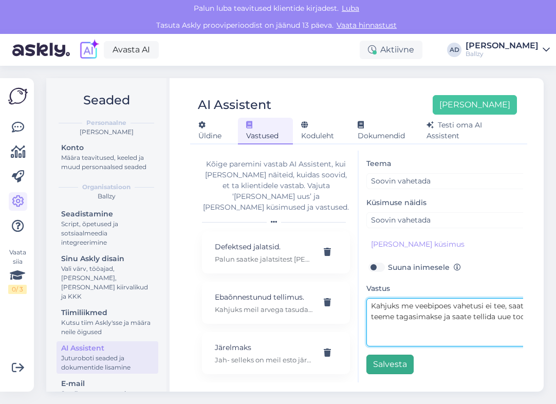
type textarea "Kahjuks me veebipoes vahetusi ei tee, saate tagastada, teeme tagasimakse ja saa…"
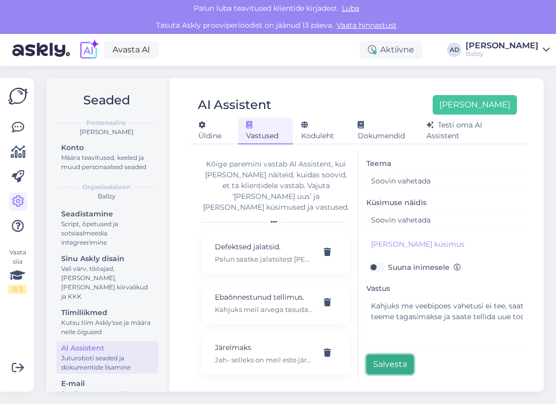
click at [405, 363] on button "Salvesta" at bounding box center [389, 365] width 47 height 20
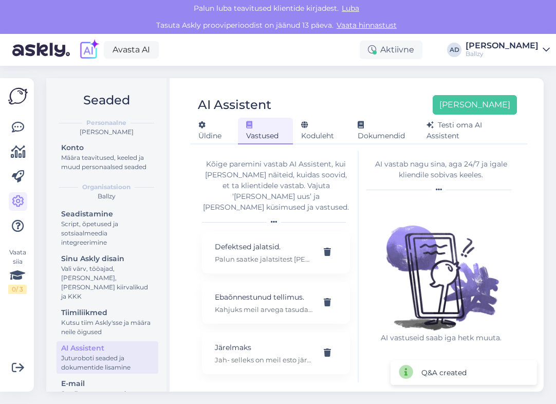
scroll to position [0, 0]
click at [499, 106] on button "Lisa uus" at bounding box center [475, 105] width 84 height 20
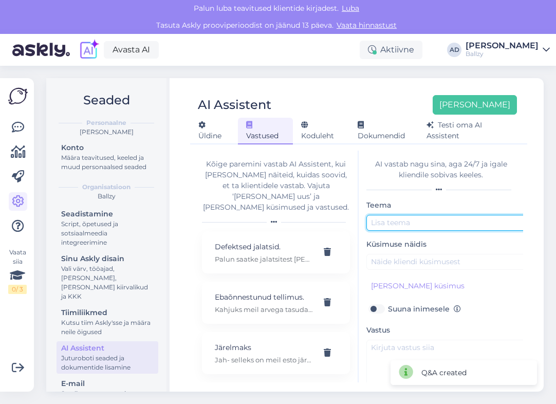
click at [431, 221] on input "text" at bounding box center [474, 223] width 216 height 16
type input "Veebitellimuse tagastamine"
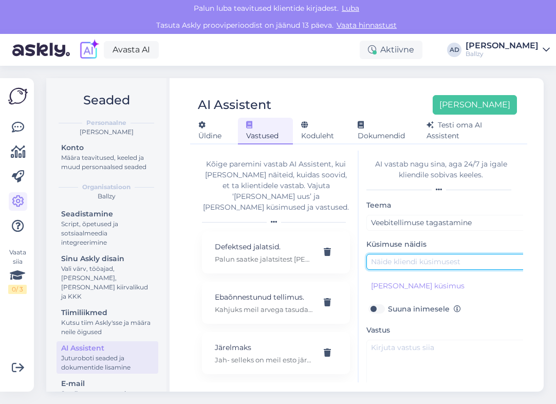
click at [420, 259] on input "text" at bounding box center [474, 262] width 216 height 16
paste input "Kas saan poodi tagastada veebitellimust?"
type input "Kas saan poodi tagastada veebitellimust?"
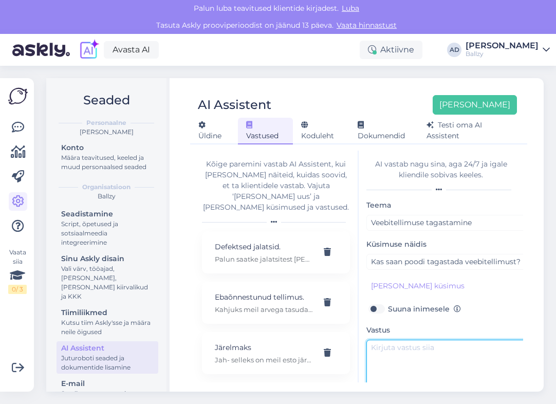
click at [408, 354] on textarea at bounding box center [474, 364] width 216 height 48
click at [408, 354] on textarea "To enrich screen reader interactions, please activate Accessibility in Grammarl…" at bounding box center [474, 364] width 216 height 48
paste textarea "Jah, veebitellimusi saab tagastada meie Eesti kauplustesse, toode saadetakse la…"
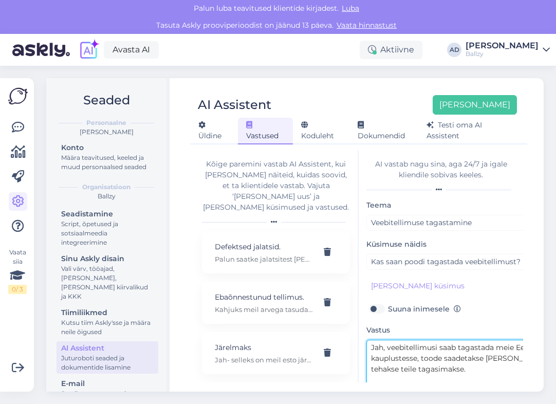
scroll to position [42, 0]
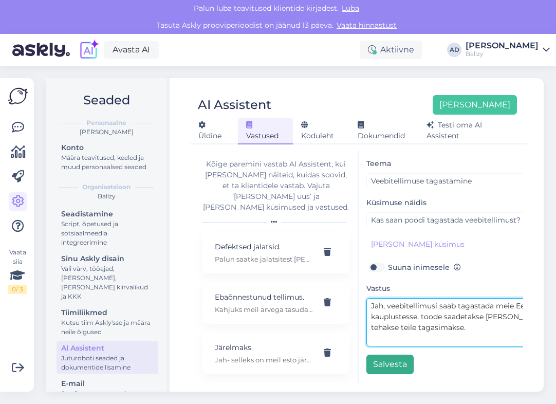
type textarea "Jah, veebitellimusi saab tagastada meie Eesti kauplustesse, toode saadetakse la…"
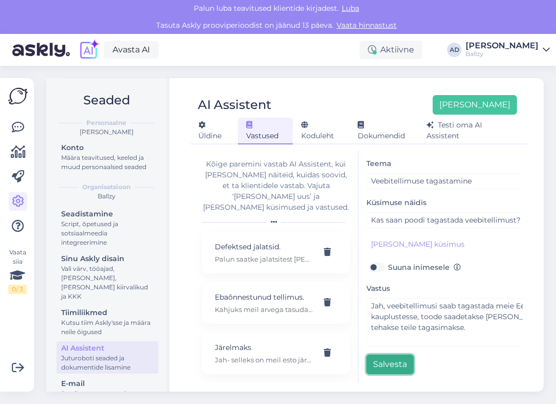
click at [395, 358] on button "Salvesta" at bounding box center [389, 365] width 47 height 20
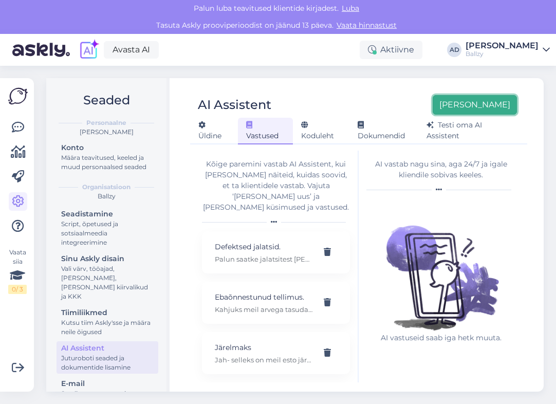
click at [496, 106] on button "[PERSON_NAME]" at bounding box center [475, 105] width 84 height 20
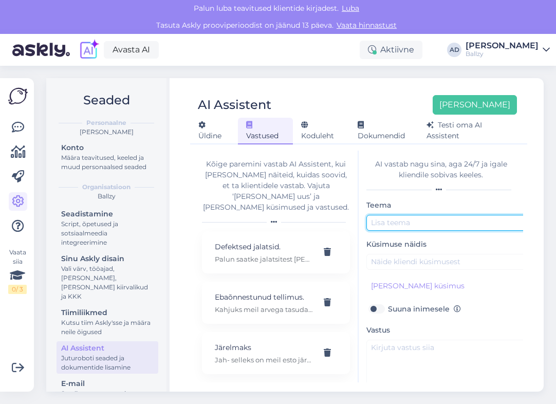
click at [420, 220] on input "text" at bounding box center [474, 223] width 216 height 16
type input "Kauplusest ostetud toode tagastus"
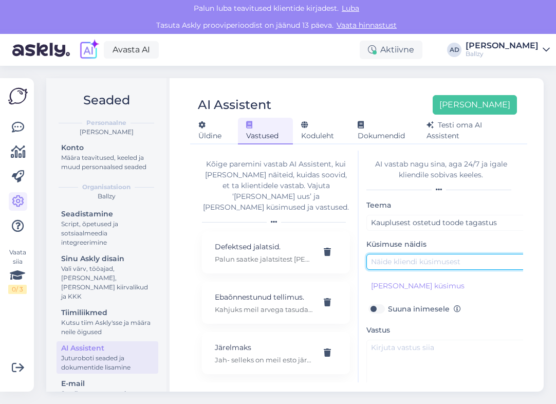
click at [431, 259] on input "text" at bounding box center [474, 262] width 216 height 16
paste input "Kas saan kauplusest ostetud toodet tagastada ja raha tagasi?"
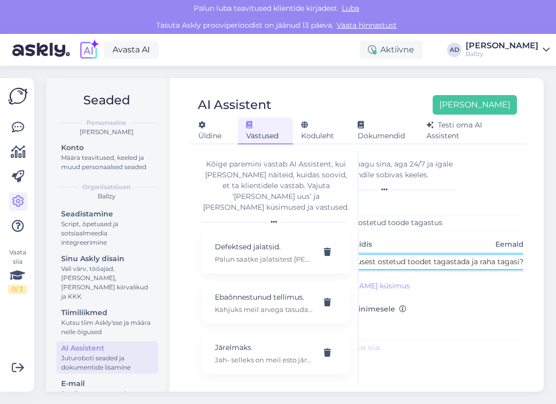
type input "Kas saan kauplusest ostetud toodet tagastada ja raha tagasi?"
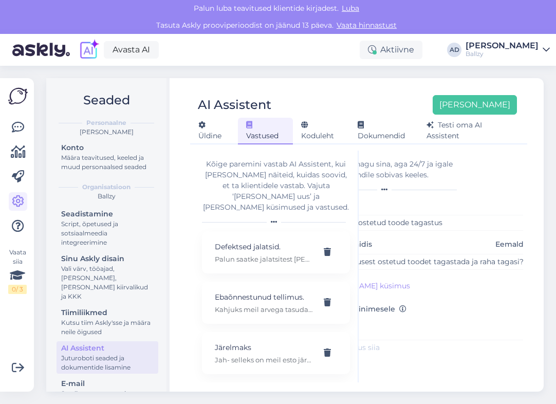
scroll to position [0, 0]
click at [456, 359] on textarea "To enrich screen reader interactions, please activate Accessibility in Grammarl…" at bounding box center [420, 364] width 216 height 48
paste textarea "Kahjuks ei , saate toodet kas sobivama vastu vahetada või samas väärtuses meie …"
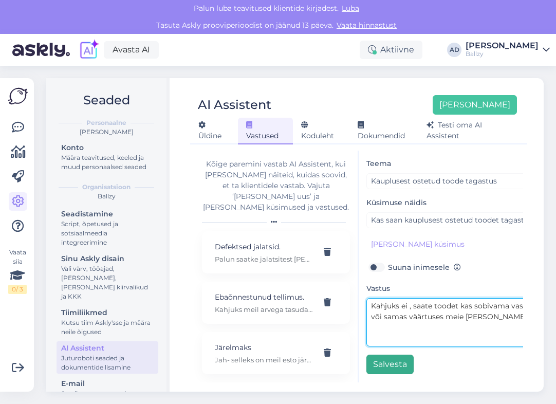
scroll to position [42, 0]
type textarea "Kahjuks ei , saate toodet kas sobivama vastu vahetada või samas väärtuses meie …"
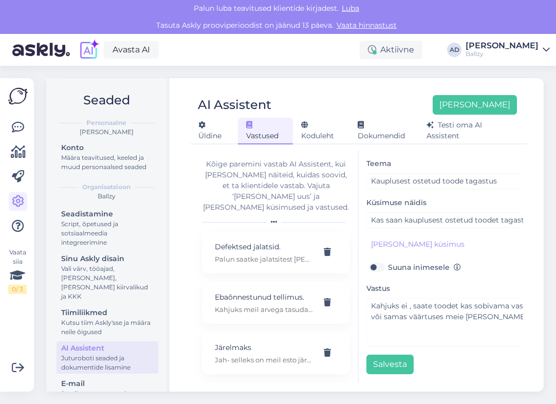
click at [385, 353] on div "Teema Kauplusest ostetud toode tagastus Küsimuse näidis Eemalda Kas saan kauplu…" at bounding box center [474, 265] width 216 height 217
click at [383, 358] on button "Salvesta" at bounding box center [389, 365] width 47 height 20
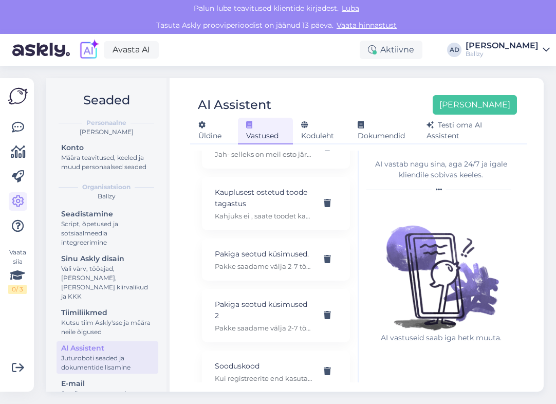
scroll to position [202, 0]
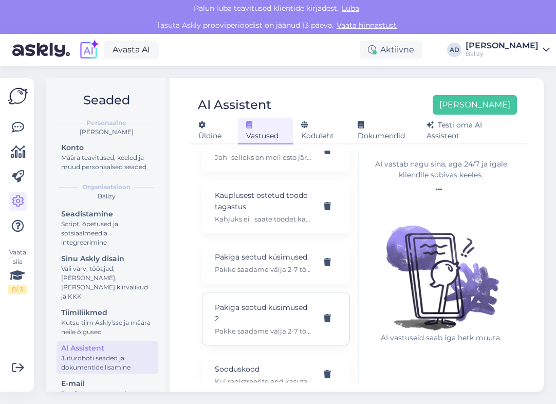
click at [276, 307] on p "Pakiga seotud küsimused 2" at bounding box center [264, 313] width 98 height 23
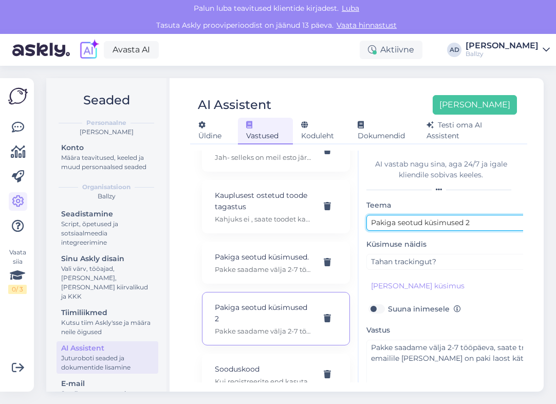
click at [489, 226] on input "Pakiga seotud küsimused 2" at bounding box center [474, 223] width 216 height 16
drag, startPoint x: 494, startPoint y: 227, endPoint x: 298, endPoint y: 218, distance: 196.5
click at [298, 218] on div "Kõige paremini vastab AI Assistent, kui lisad talle näiteid, kuidas soovid, et …" at bounding box center [358, 267] width 329 height 232
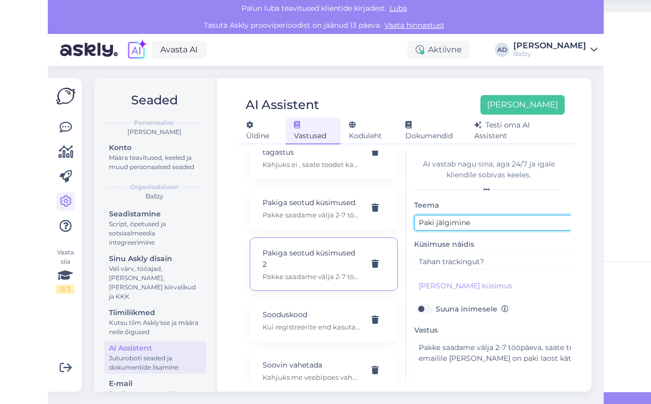
scroll to position [42, 0]
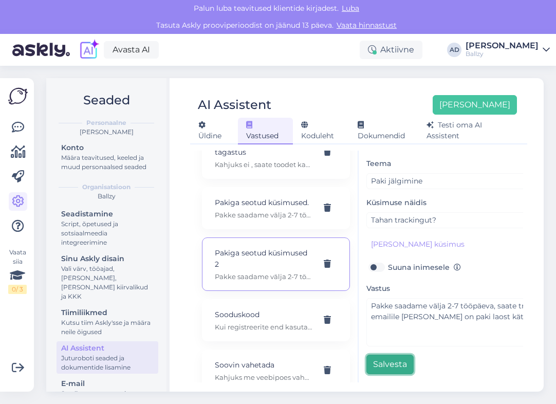
click at [399, 361] on button "Salvesta" at bounding box center [389, 365] width 47 height 20
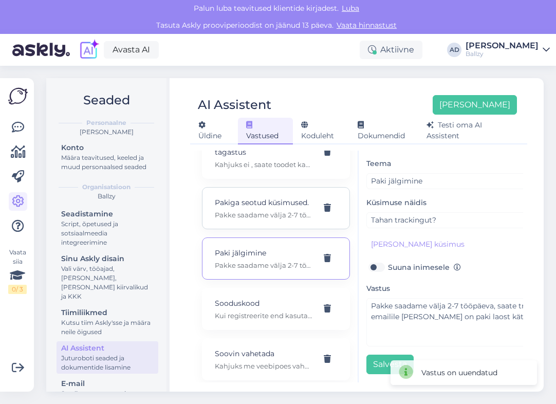
click at [283, 210] on p "Pakke saadame välja 2-7 tööpäeva, saate trackingu emailile [PERSON_NAME] on pak…" at bounding box center [264, 214] width 98 height 9
type input "Pakiga seotud küsimused."
type input "Kus mu pakk on?"
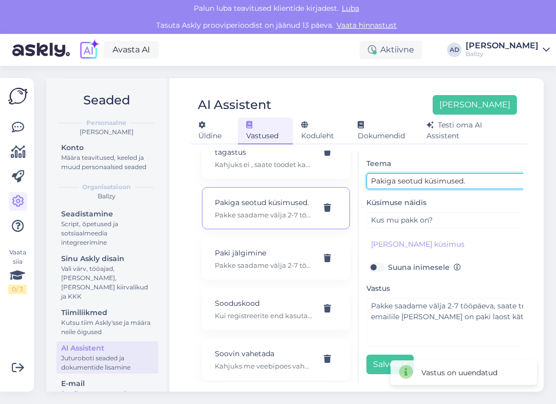
click at [472, 175] on input "Pakiga seotud küsimused." at bounding box center [474, 181] width 216 height 16
type input "Paki asukoht"
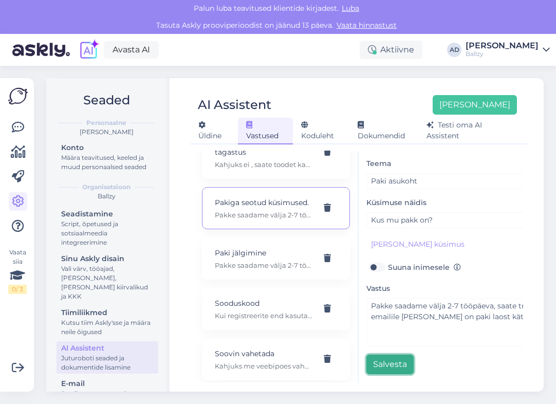
click at [404, 368] on button "Salvesta" at bounding box center [389, 365] width 47 height 20
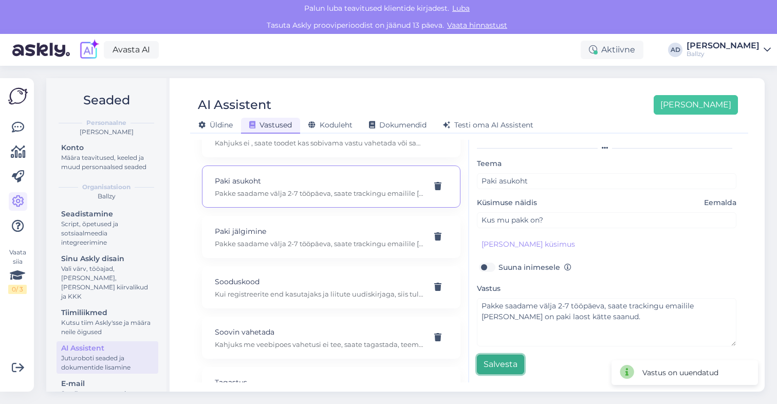
scroll to position [224, 0]
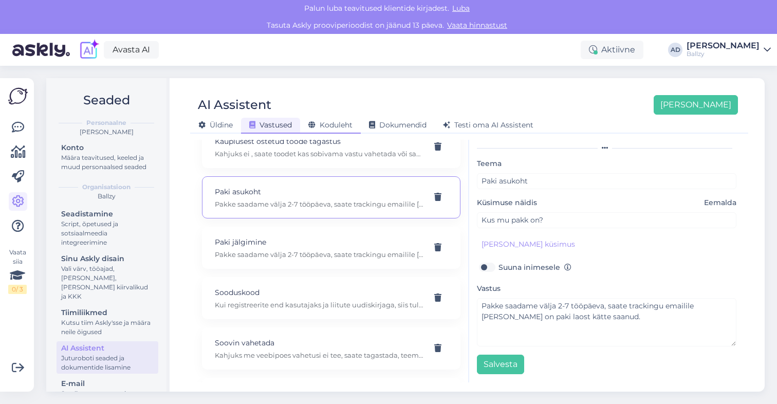
click at [341, 127] on span "Koduleht" at bounding box center [330, 124] width 44 height 9
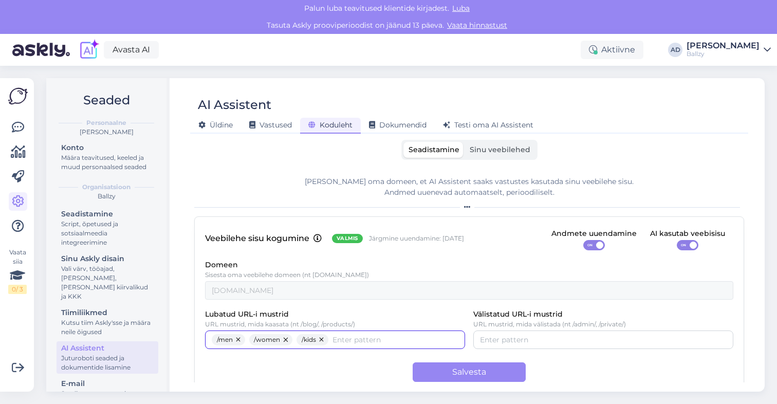
click at [386, 345] on input "Lubatud URL-i mustrid" at bounding box center [395, 339] width 126 height 11
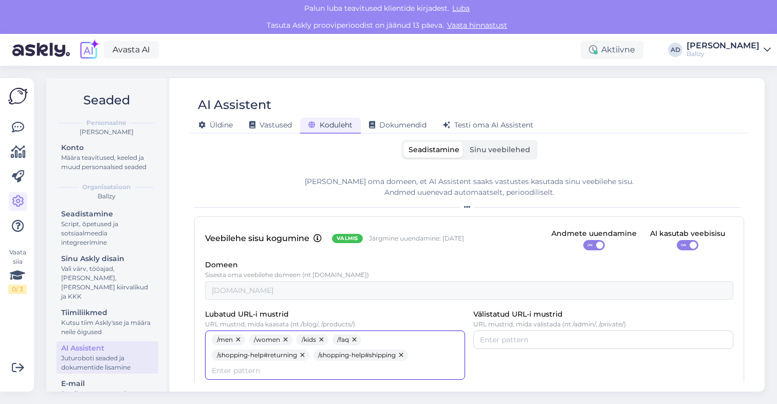
click at [403, 355] on button "button" at bounding box center [402, 354] width 12 height 11
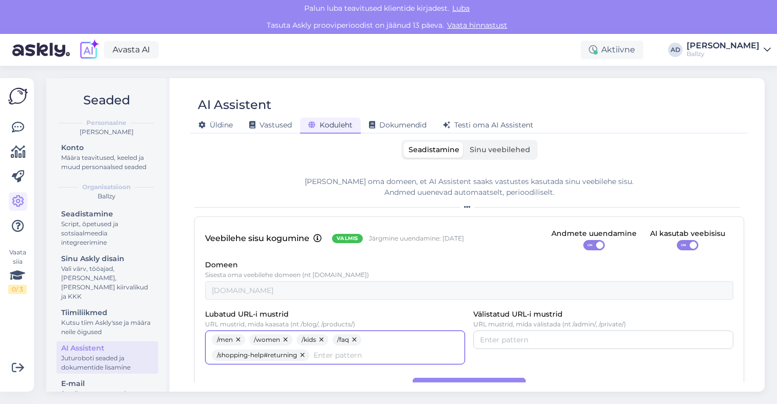
click at [305, 356] on button "button" at bounding box center [303, 354] width 12 height 11
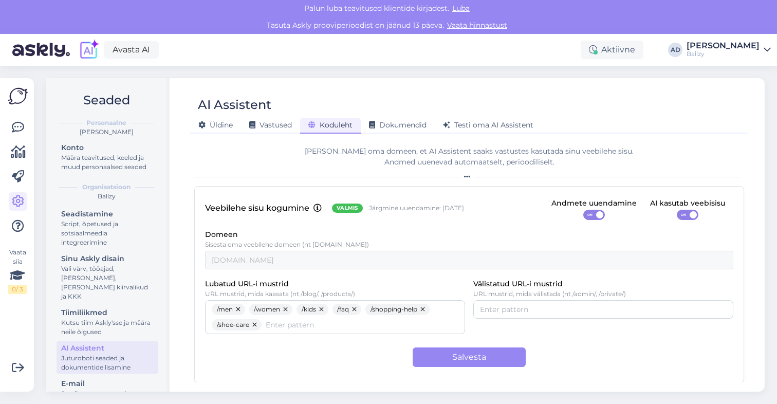
click at [475, 367] on div "Veebilehe sisu kogumine Valmis Järgmine uuendamine: Nov 9 Andmete uuendamine ON…" at bounding box center [469, 284] width 550 height 197
click at [489, 354] on button "Salvesta" at bounding box center [469, 357] width 113 height 20
click at [252, 123] on icon at bounding box center [252, 125] width 6 height 7
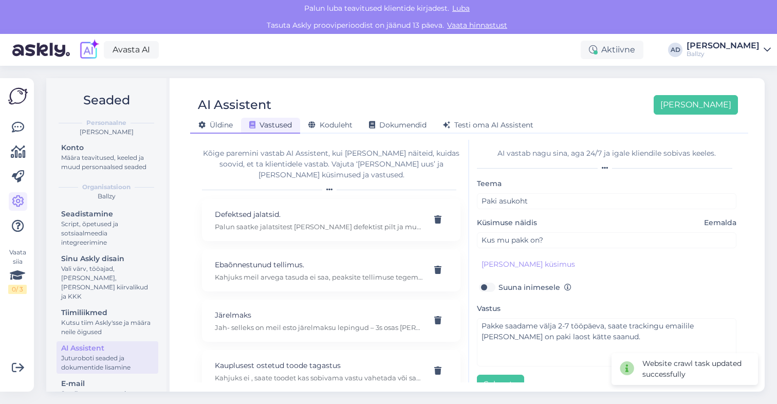
click at [224, 123] on span "Üldine" at bounding box center [215, 124] width 34 height 9
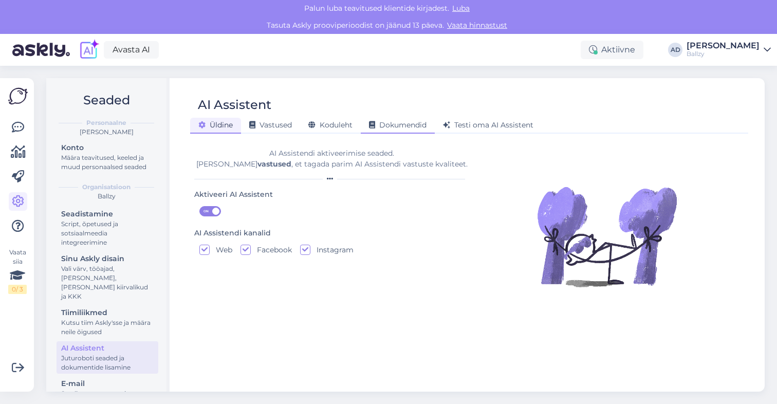
click at [403, 125] on span "Dokumendid" at bounding box center [398, 124] width 58 height 9
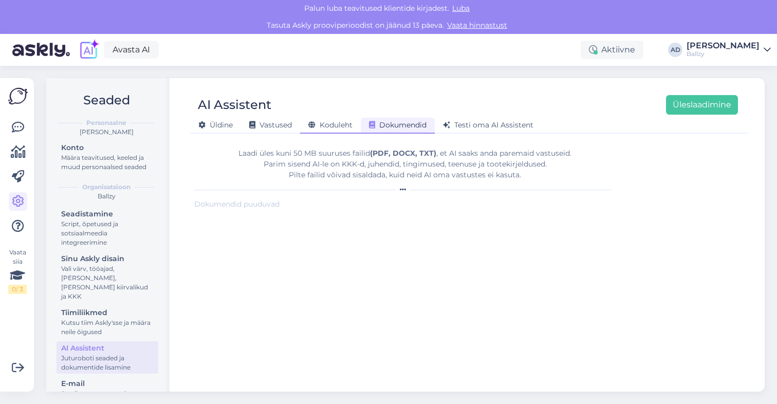
click at [333, 121] on span "Koduleht" at bounding box center [330, 124] width 44 height 9
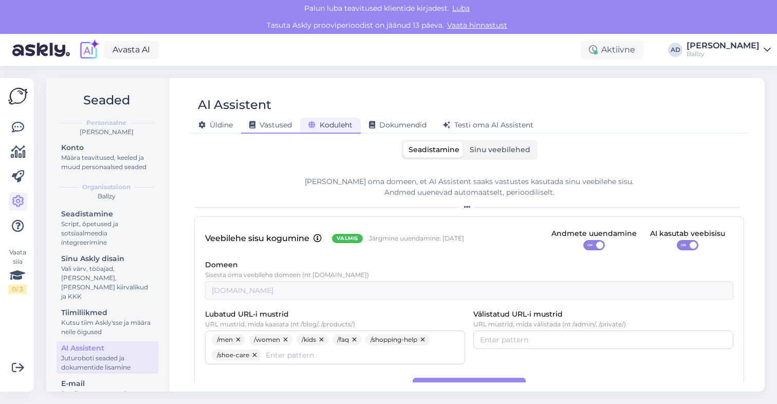
click at [271, 127] on span "Vastused" at bounding box center [270, 124] width 43 height 9
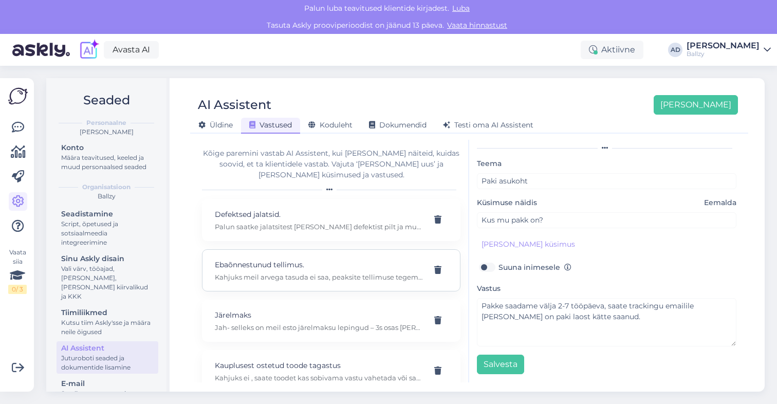
scroll to position [360, 0]
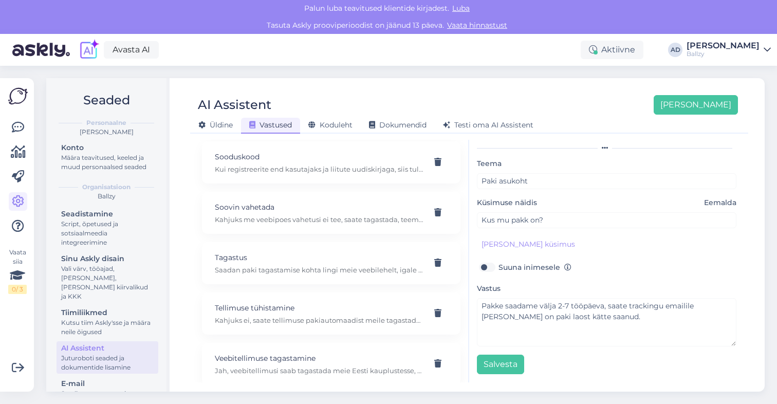
click at [195, 292] on div "Kõige paremini vastab AI Assistent, kui lisad talle näiteid, kuidas soovid, et …" at bounding box center [331, 261] width 275 height 243
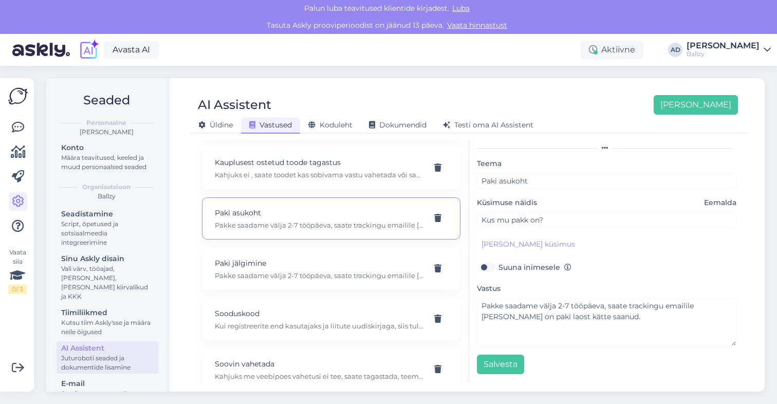
scroll to position [197, 0]
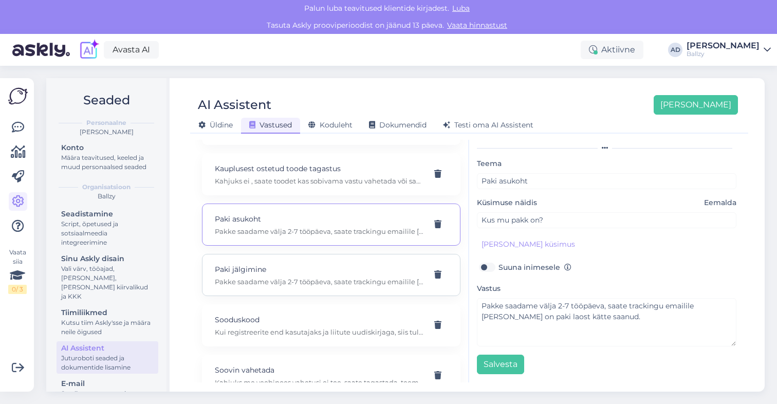
click at [296, 277] on p "Pakke saadame välja 2-7 tööpäeva, saate trackingu emailile kui kuller on paki l…" at bounding box center [319, 281] width 208 height 9
type input "Paki jälgimine"
type input "Tahan trackingut?"
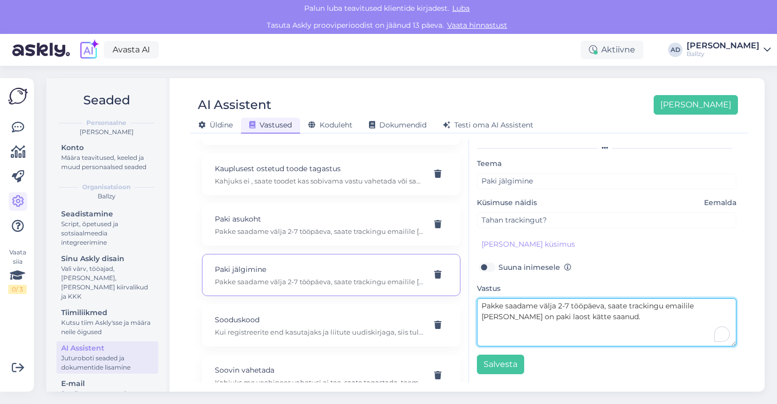
click at [556, 320] on textarea "Pakke saadame välja 2-7 tööpäeva, saate trackingu emailile kui kuller on paki l…" at bounding box center [607, 322] width 260 height 48
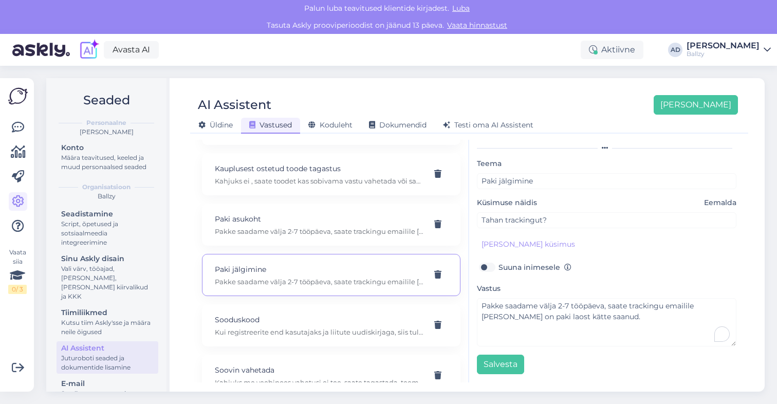
click at [556, 261] on div "Suuna inimesele" at bounding box center [607, 267] width 260 height 13
click at [556, 106] on button "Lisa uus" at bounding box center [696, 105] width 84 height 20
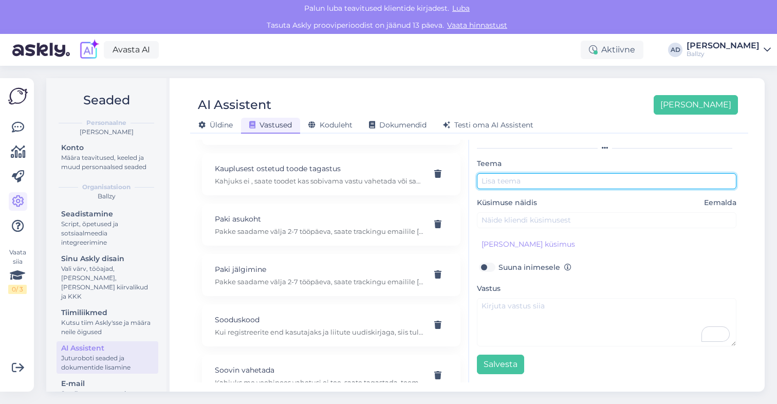
click at [547, 182] on input "text" at bounding box center [607, 181] width 260 height 16
type input "Trackimise kood"
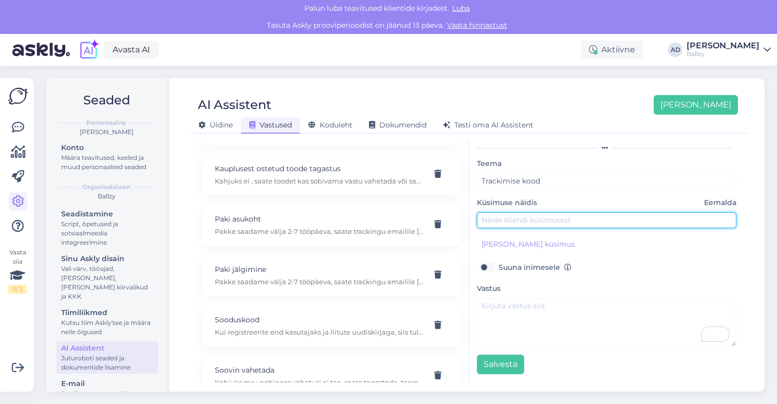
click at [543, 222] on input "text" at bounding box center [607, 220] width 260 height 16
type input "Kus mu kood on?"
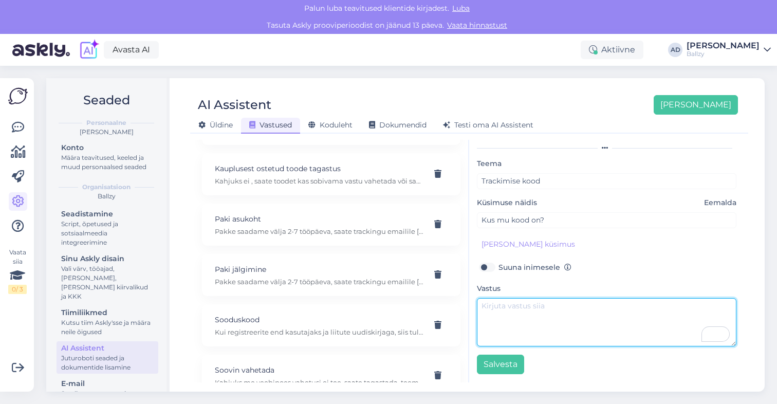
click at [517, 310] on textarea "To enrich screen reader interactions, please activate Accessibility in Grammarl…" at bounding box center [607, 322] width 260 height 48
paste textarea "Kui jälgimiskood ei ole teile veeel saadetud, siis meie meeskond komplekteerib …"
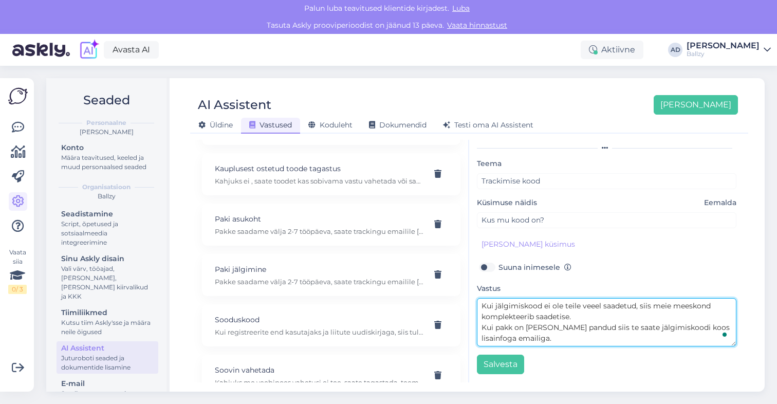
click at [556, 307] on textarea "Kui jälgimiskood ei ole teile veeel saadetud, siis meie meeskond komplekteerib …" at bounding box center [607, 322] width 260 height 48
click at [556, 319] on textarea "Kui jälgimiskood ei ole teile veel saadetud, siis meie meeskond komplekteerib s…" at bounding box center [607, 322] width 260 height 48
click at [556, 338] on textarea "Kui jälgimiskood ei ole teile veel saadetud, siis meie meeskond komplekteerib s…" at bounding box center [607, 322] width 260 height 48
type textarea "Kui jälgimiskood ei ole teile veel saadetud, siis meie meeskond komplekteerib s…"
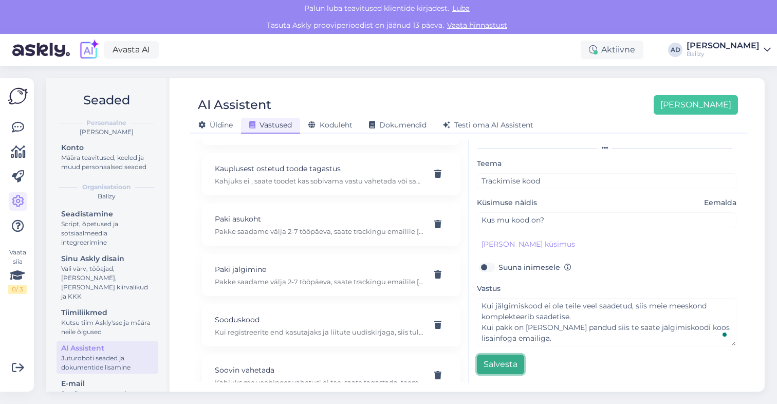
click at [500, 365] on button "Salvesta" at bounding box center [500, 365] width 47 height 20
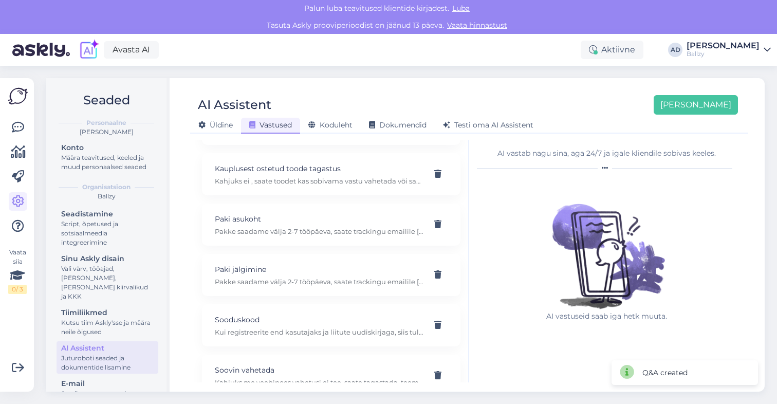
scroll to position [0, 0]
click at [327, 122] on span "Koduleht" at bounding box center [330, 124] width 44 height 9
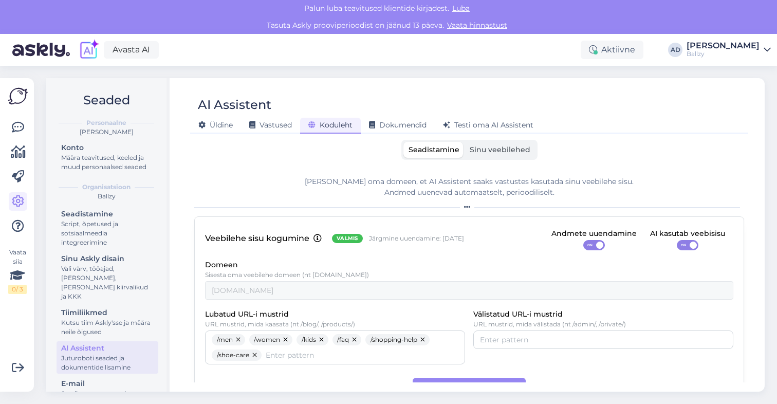
click at [499, 151] on span "Sinu veebilehed" at bounding box center [500, 149] width 61 height 9
click at [465, 142] on input "Sinu veebilehed" at bounding box center [465, 142] width 0 height 0
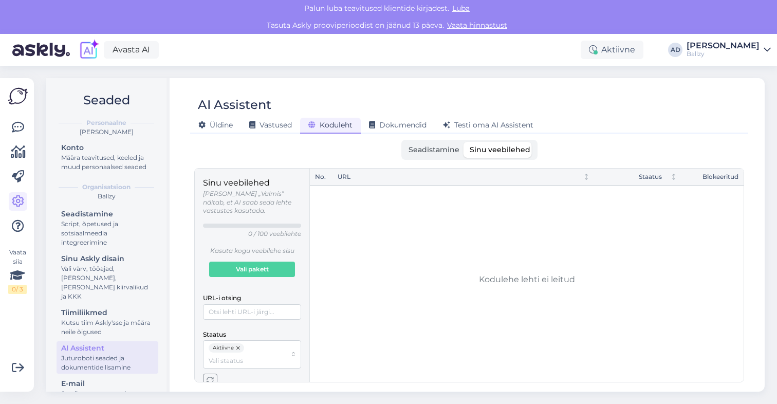
click at [419, 153] on span "Seadistamine" at bounding box center [434, 149] width 51 height 9
click at [403, 142] on input "Seadistamine" at bounding box center [403, 142] width 0 height 0
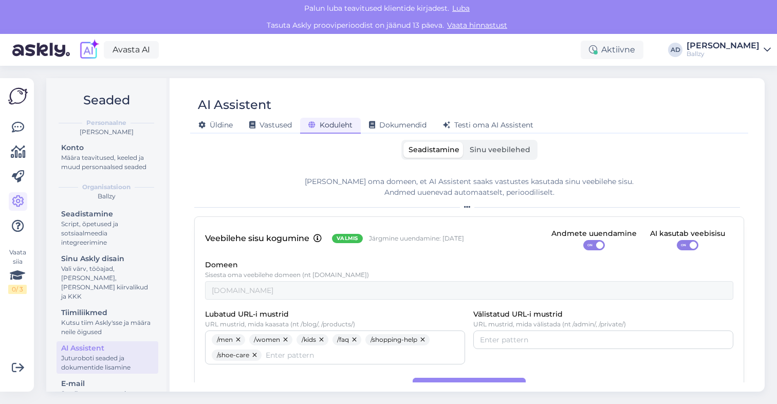
click at [489, 151] on span "Sinu veebilehed" at bounding box center [500, 149] width 61 height 9
click at [465, 142] on input "Sinu veebilehed" at bounding box center [465, 142] width 0 height 0
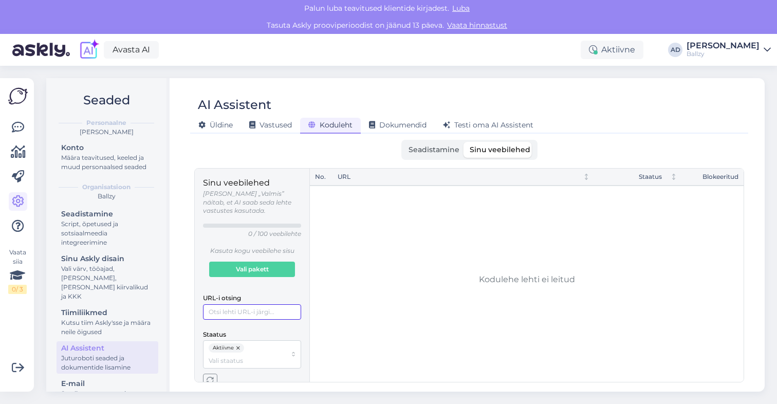
click at [283, 304] on input "URL-i otsing" at bounding box center [252, 311] width 98 height 15
type input "www.ballzy.eu"
click at [447, 148] on span "Seadistamine" at bounding box center [434, 149] width 51 height 9
click at [403, 142] on input "Seadistamine" at bounding box center [403, 142] width 0 height 0
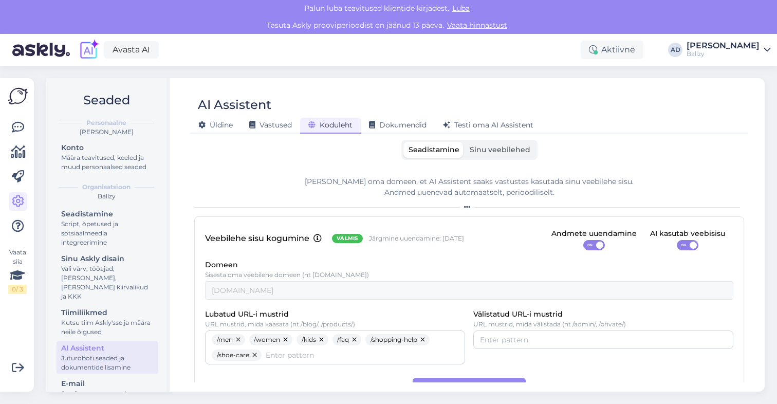
click at [556, 4] on div "Palun luba teavitused klientide kirjadest. Luba" at bounding box center [388, 8] width 777 height 17
click at [517, 142] on label "Sinu veebilehed" at bounding box center [500, 150] width 71 height 16
click at [465, 142] on input "Sinu veebilehed" at bounding box center [465, 142] width 0 height 0
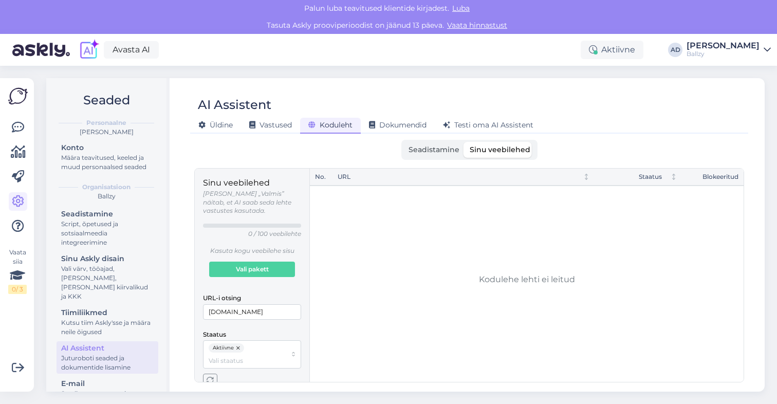
click at [445, 145] on span "Seadistamine" at bounding box center [434, 149] width 51 height 9
click at [403, 142] on input "Seadistamine" at bounding box center [403, 142] width 0 height 0
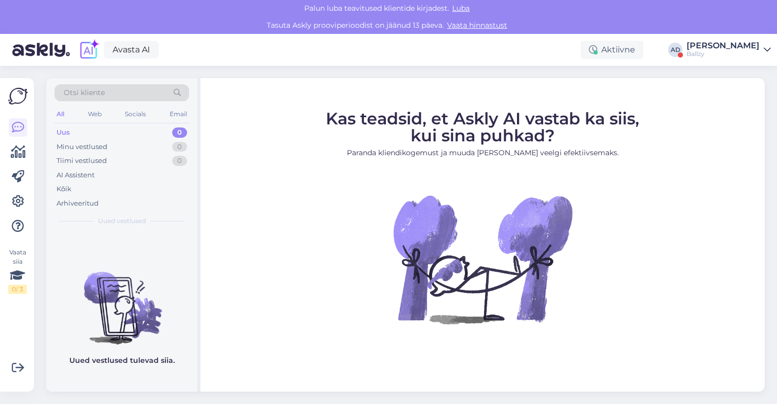
click at [678, 54] on div at bounding box center [680, 54] width 5 height 5
click at [702, 52] on div "Ballzy" at bounding box center [723, 54] width 73 height 8
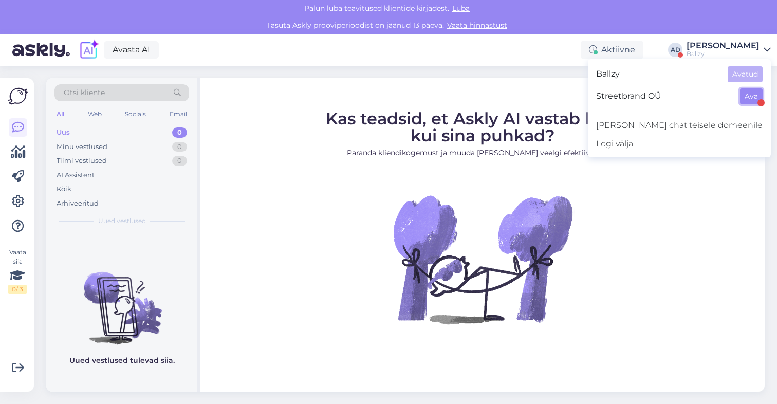
click at [750, 95] on button "Ava" at bounding box center [751, 96] width 23 height 16
